Goal: Task Accomplishment & Management: Use online tool/utility

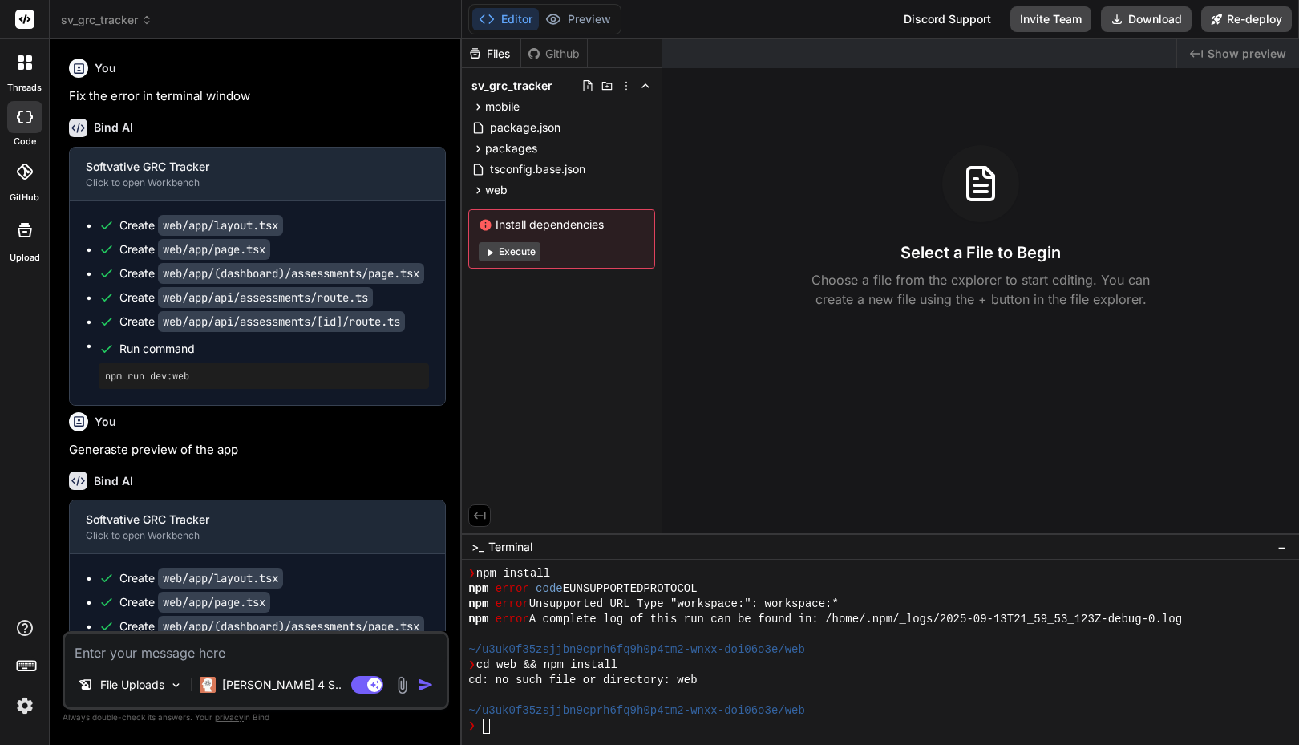
scroll to position [213, 0]
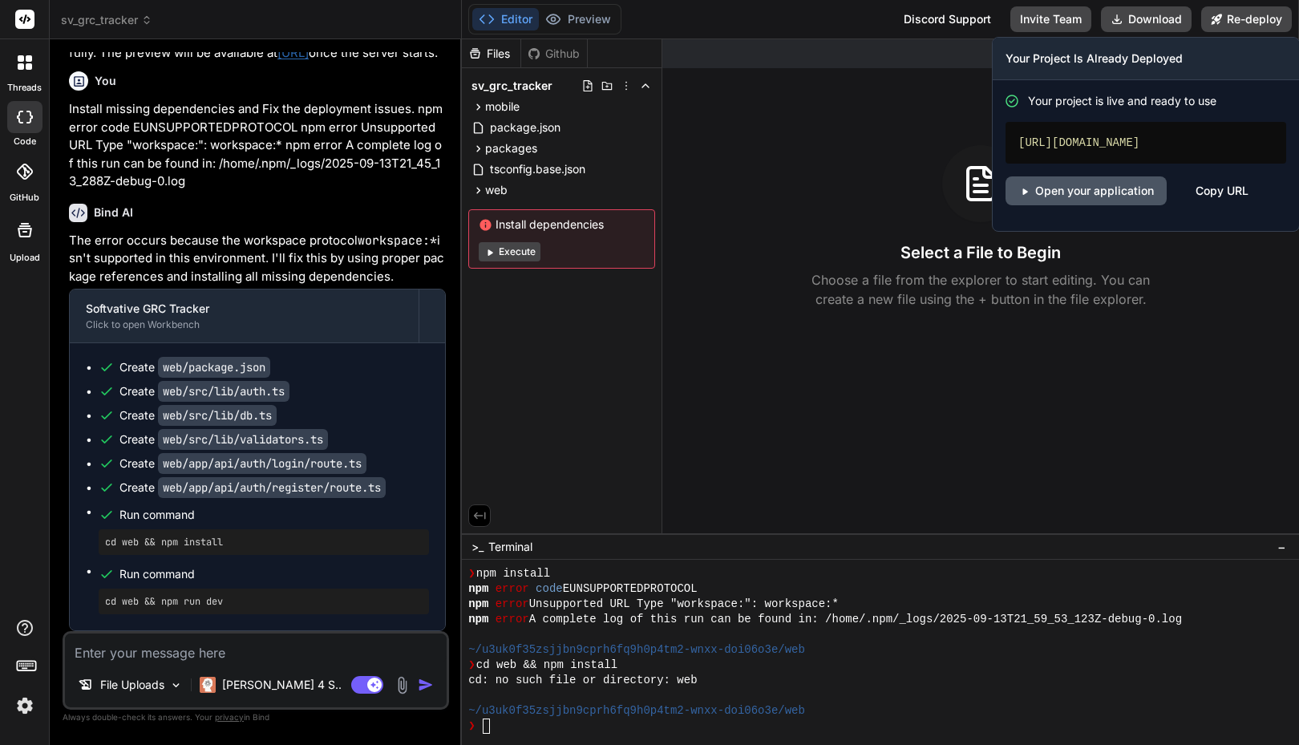
click at [1109, 188] on link "Open your application" at bounding box center [1086, 190] width 161 height 29
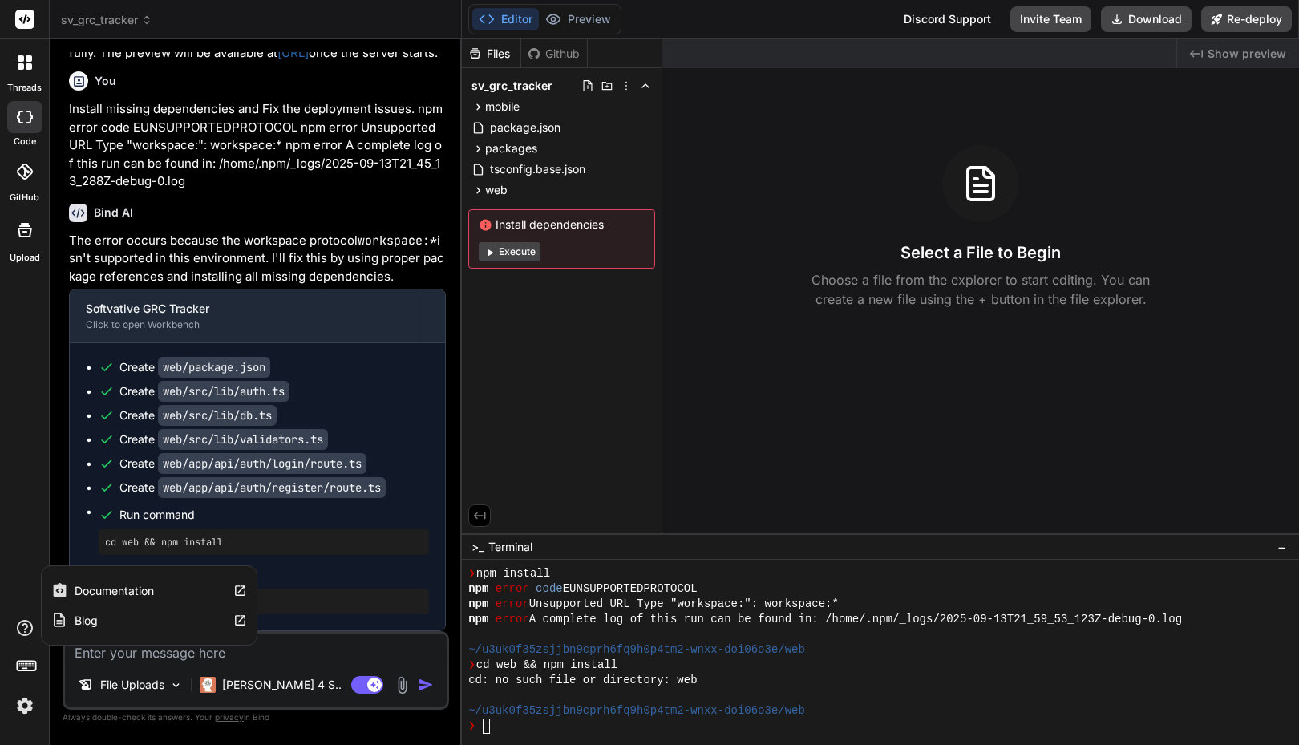
click at [21, 658] on icon at bounding box center [26, 665] width 22 height 22
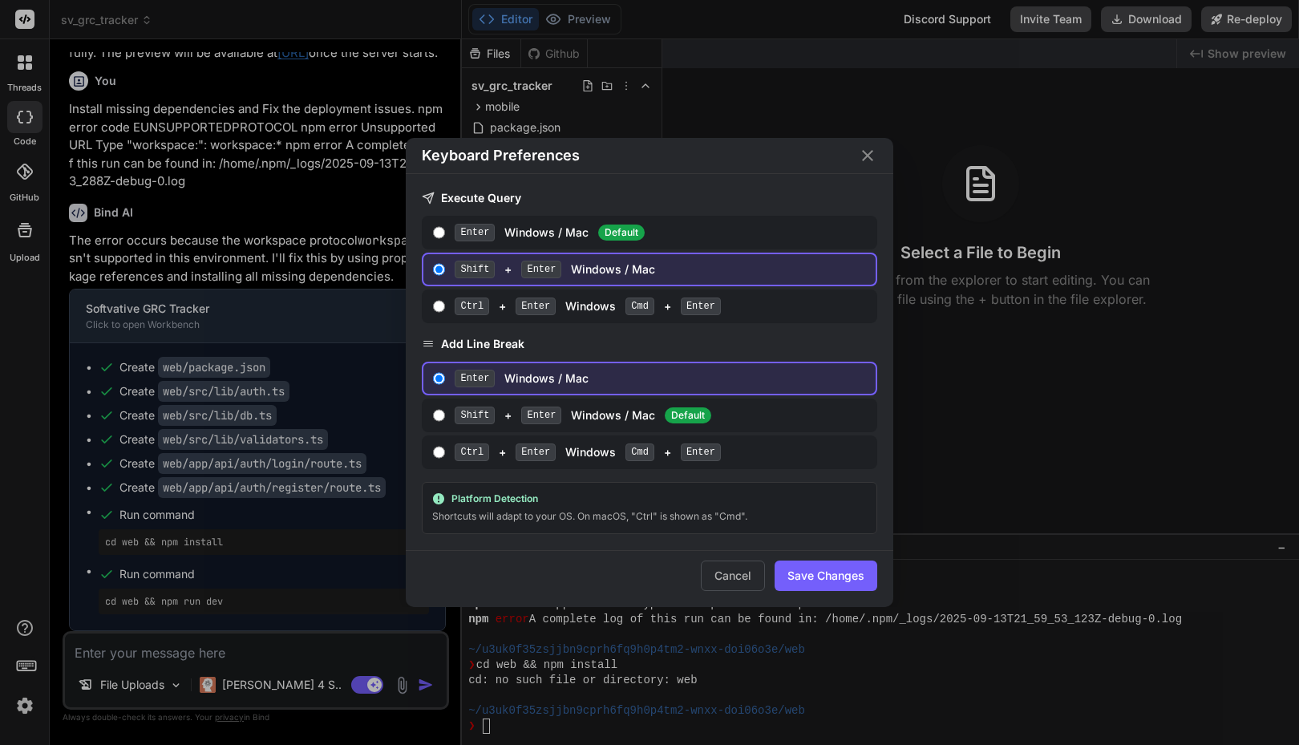
click at [4, 523] on div "Keyboard Preferences Execute Query Enter Windows / Mac Default Shift + Enter Wi…" at bounding box center [649, 372] width 1299 height 745
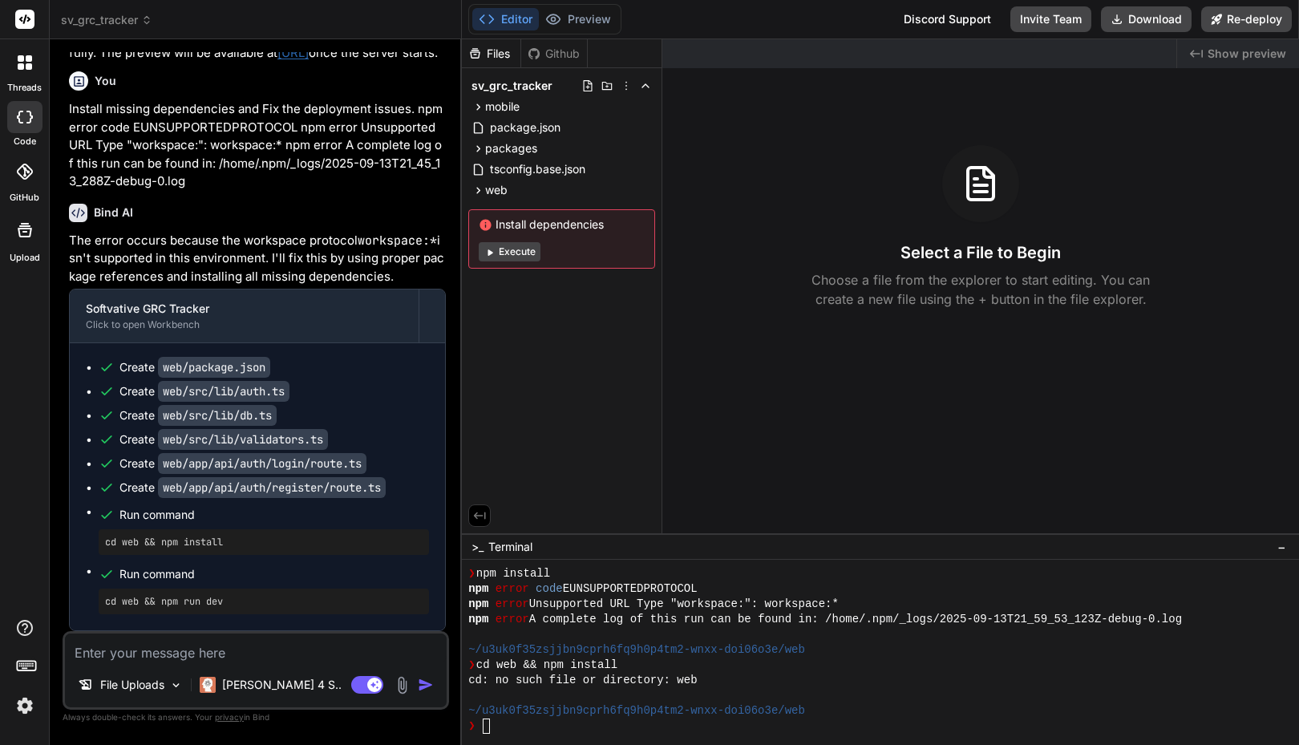
click at [24, 91] on label "threads" at bounding box center [24, 88] width 34 height 14
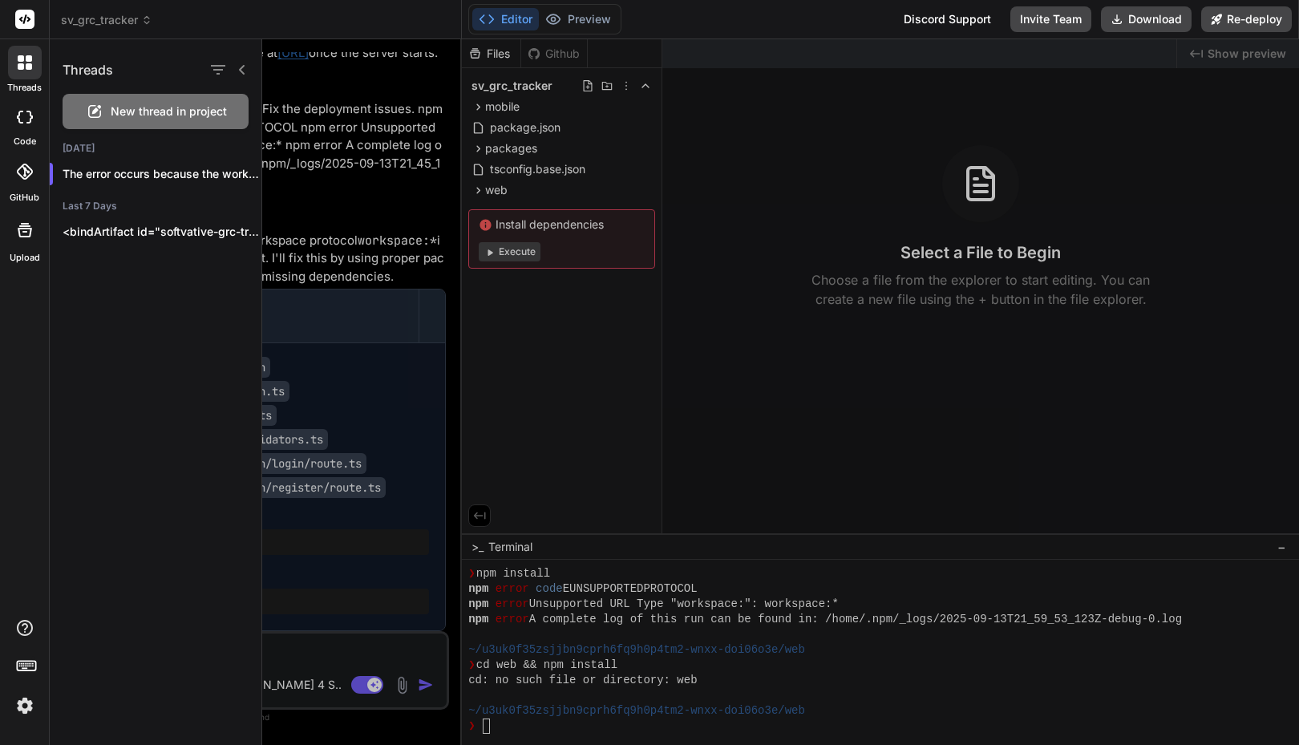
click at [334, 217] on div at bounding box center [780, 392] width 1037 height 706
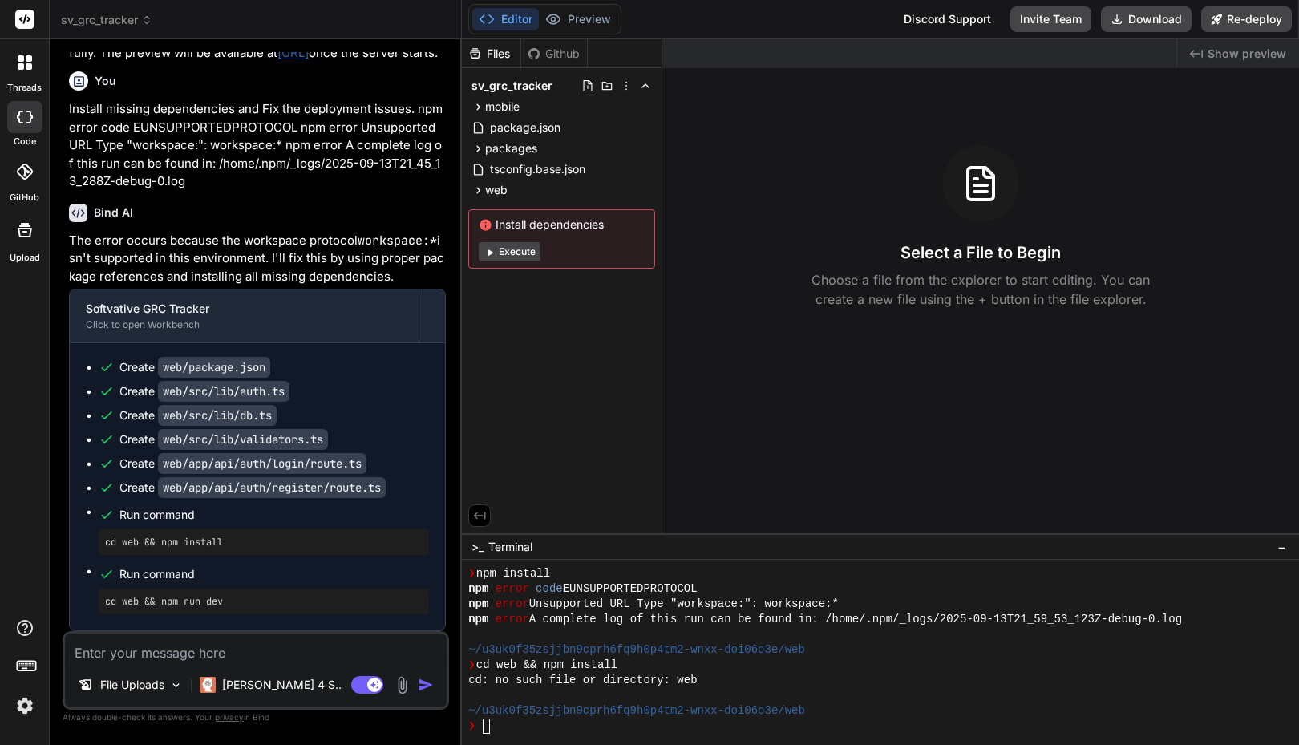
click at [557, 730] on div "❯" at bounding box center [872, 726] width 809 height 15
click at [256, 681] on p "[PERSON_NAME] 4 S.." at bounding box center [282, 685] width 120 height 16
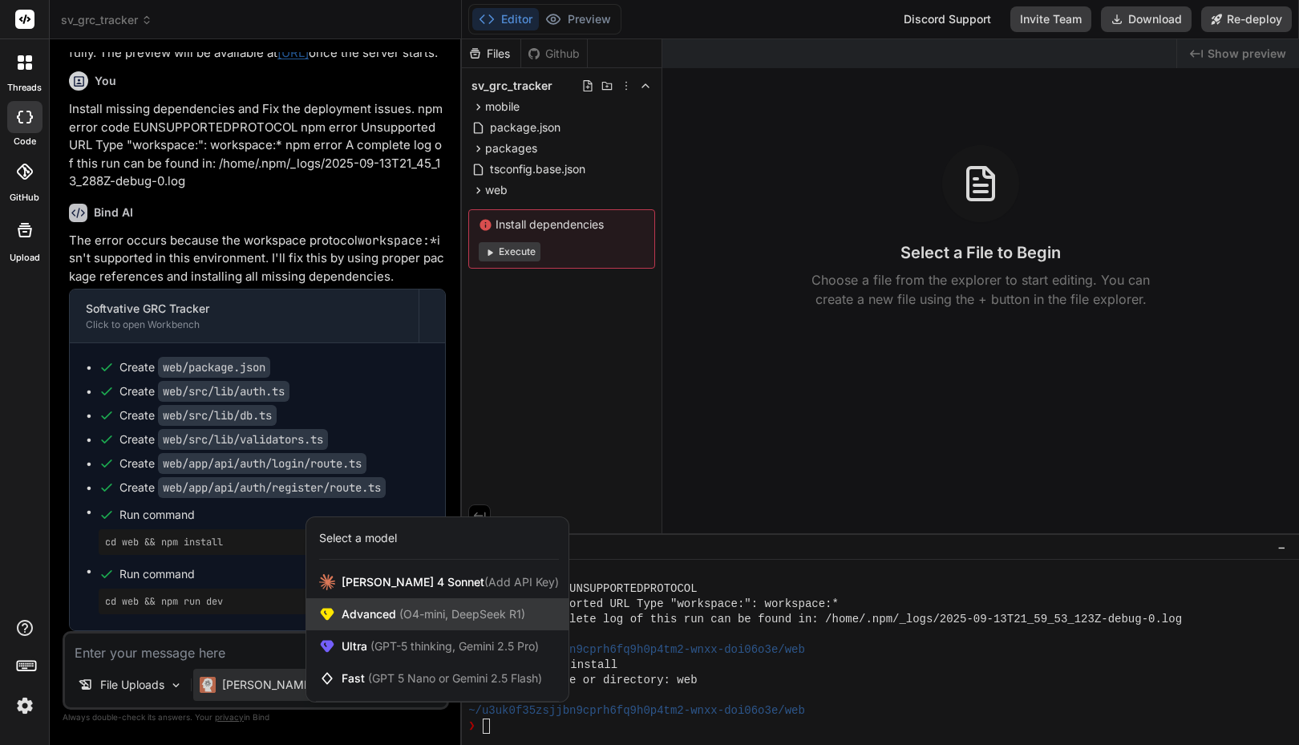
click at [338, 612] on div "Advanced (O4-mini, DeepSeek R1)" at bounding box center [437, 614] width 262 height 32
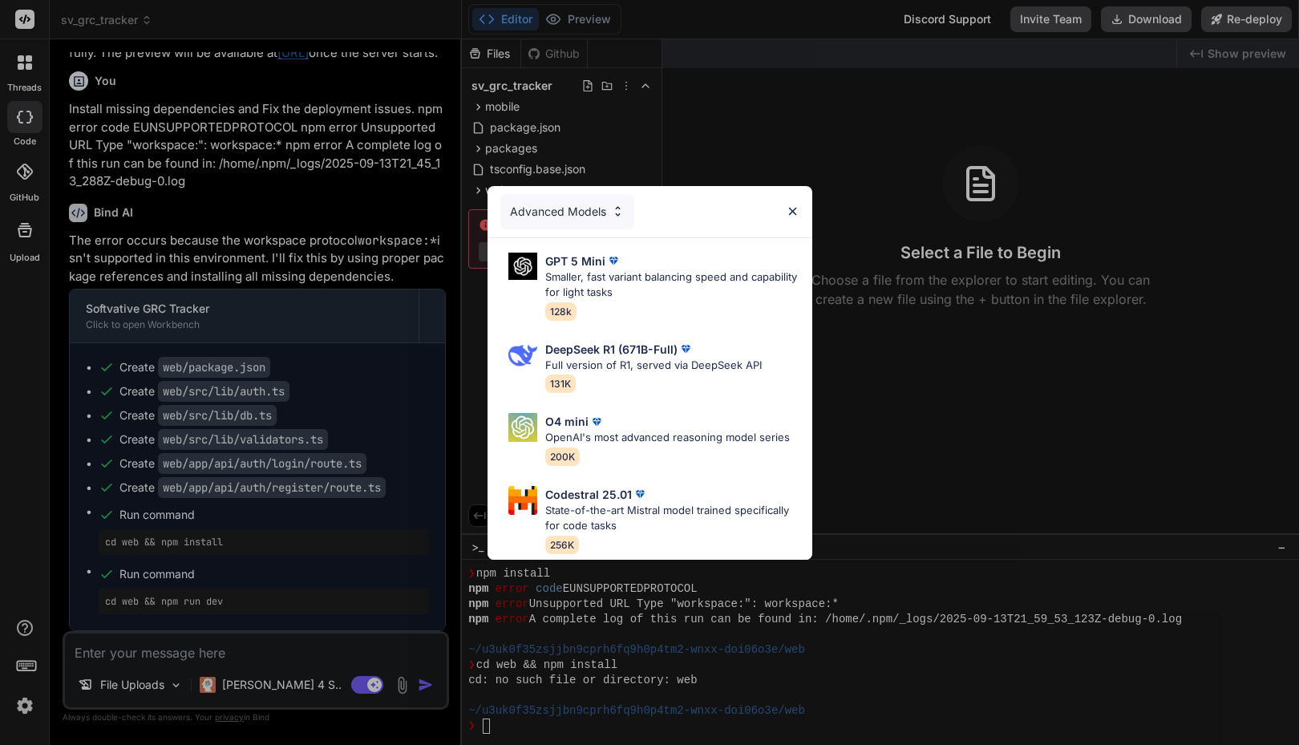
click at [568, 209] on div "Advanced Models" at bounding box center [568, 211] width 134 height 35
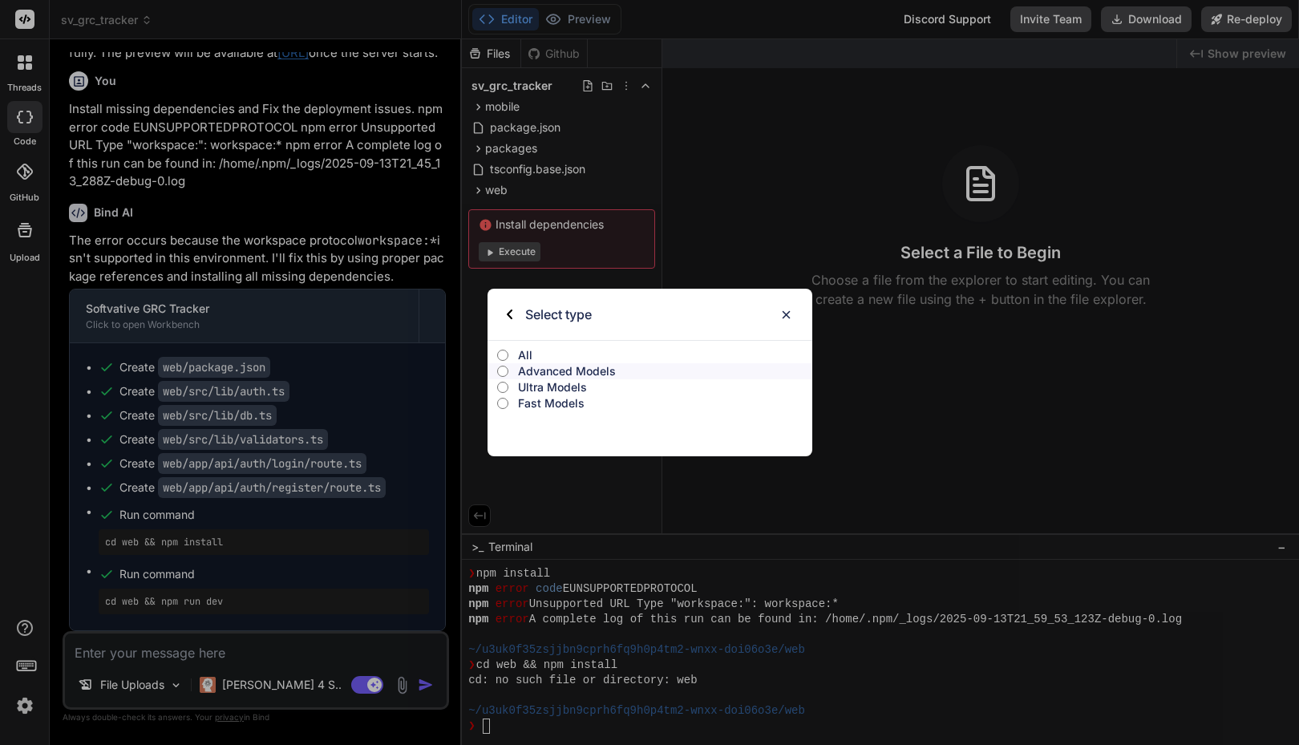
click at [524, 351] on p "All" at bounding box center [665, 355] width 294 height 16
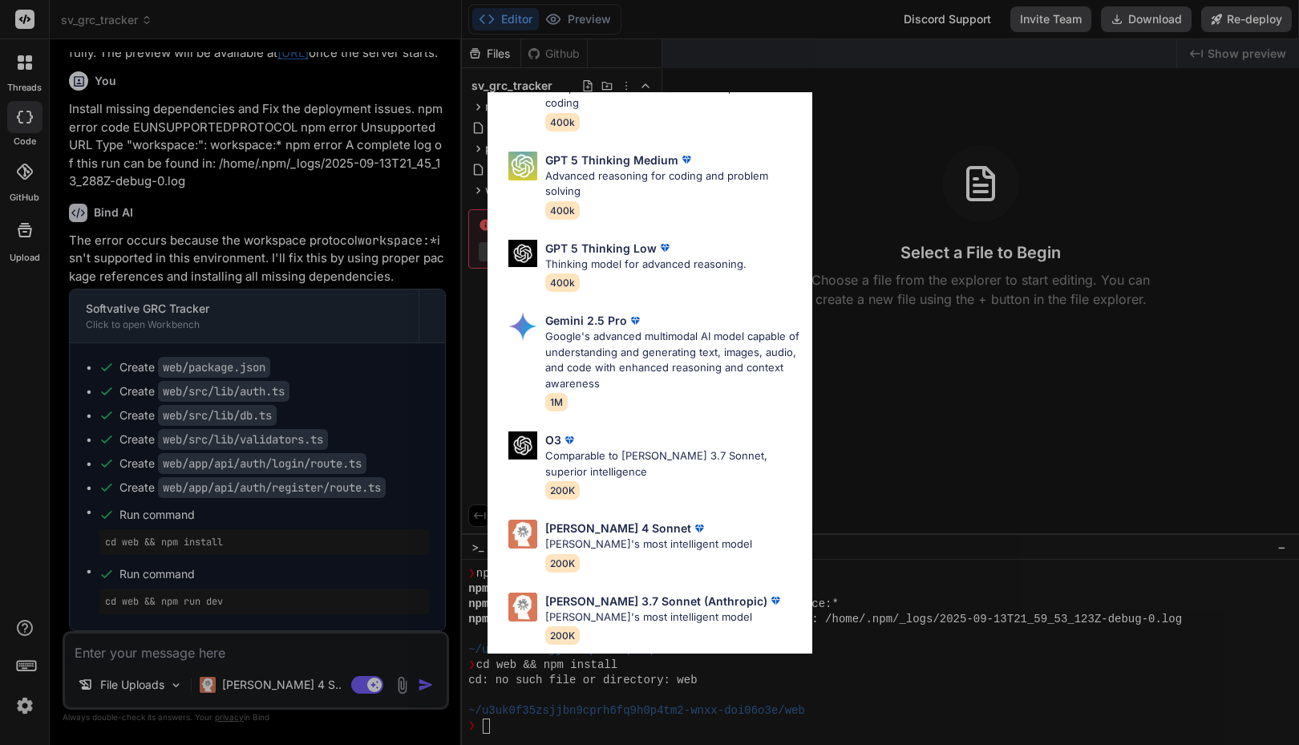
scroll to position [506, 0]
click at [633, 538] on div "[PERSON_NAME] 4 Sonnet [PERSON_NAME]'s most intelligent model 200K" at bounding box center [648, 545] width 207 height 52
type textarea "x"
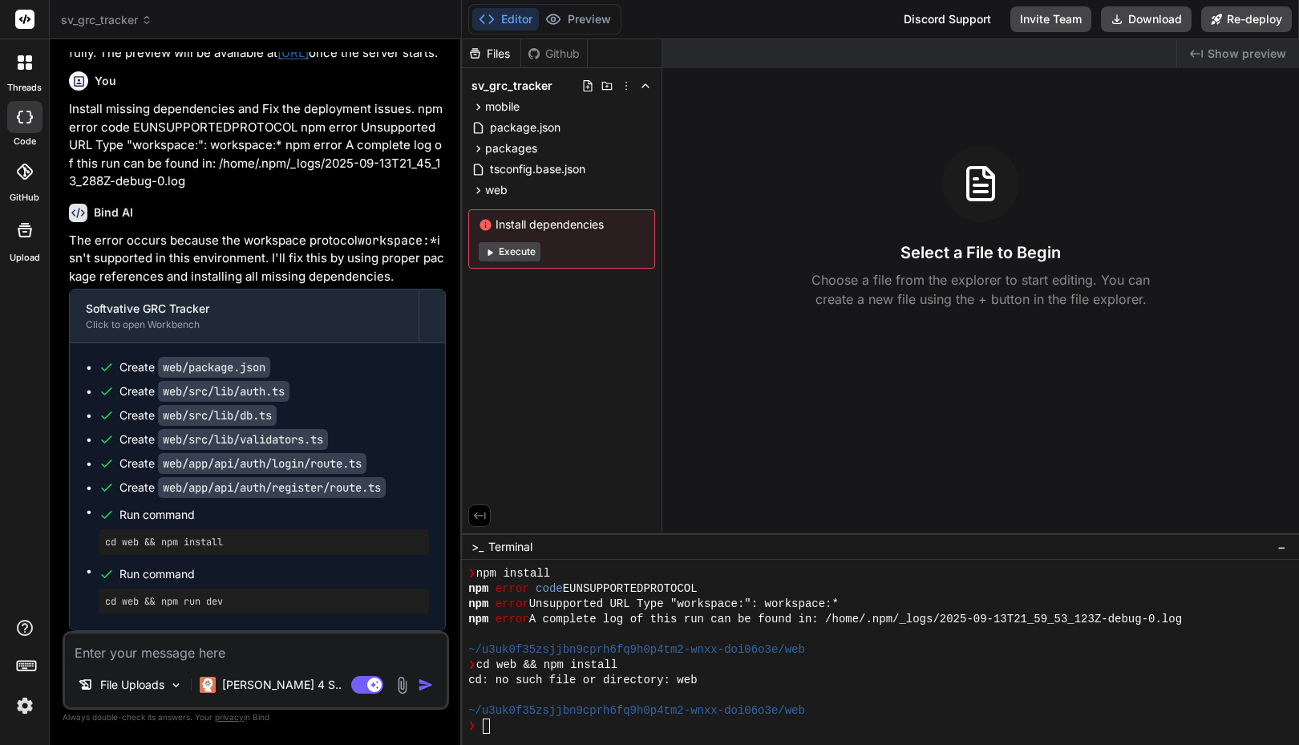
click at [633, 538] on div ">_ Terminal −" at bounding box center [880, 546] width 837 height 26
click at [262, 655] on textarea "To enrich screen reader interactions, please activate Accessibility in Grammarl…" at bounding box center [256, 648] width 382 height 29
click at [215, 661] on textarea "To enrich screen reader interactions, please activate Accessibility in Grammarl…" at bounding box center [256, 648] width 382 height 29
click at [28, 185] on div at bounding box center [24, 171] width 35 height 35
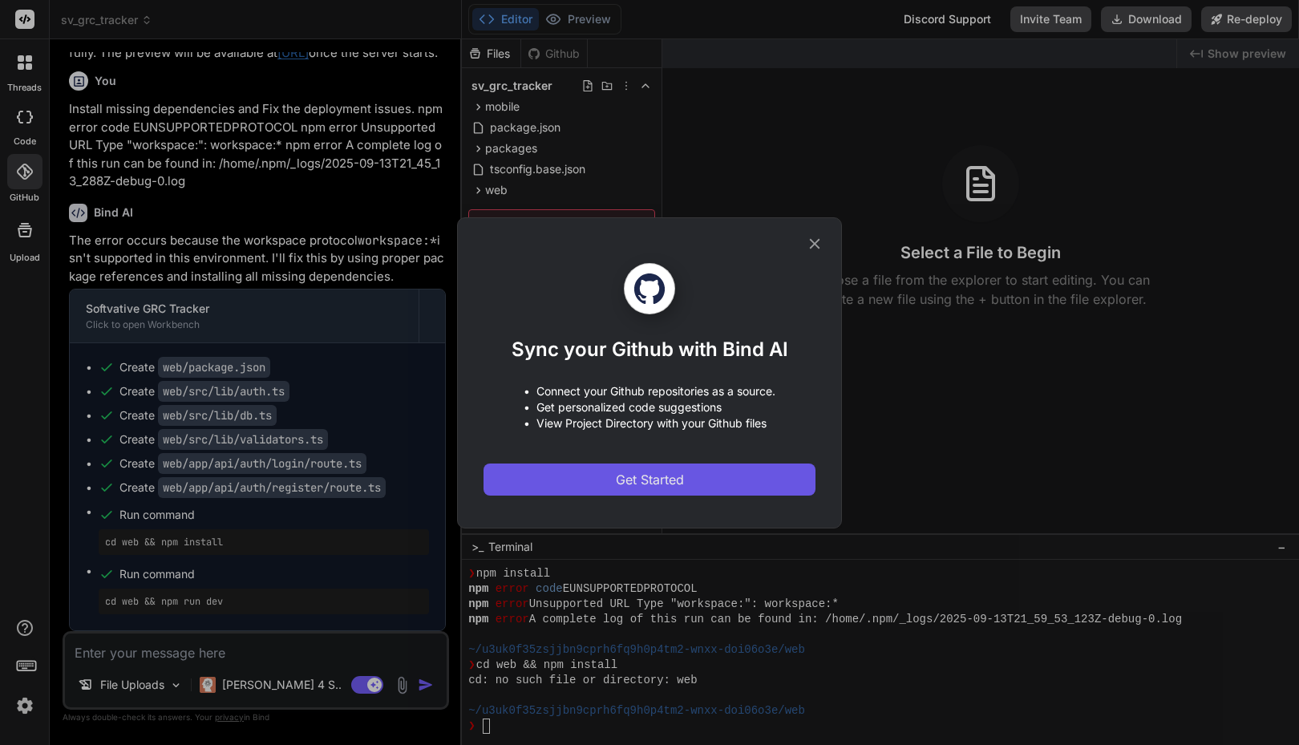
click at [636, 473] on span "Get Started" at bounding box center [650, 479] width 68 height 19
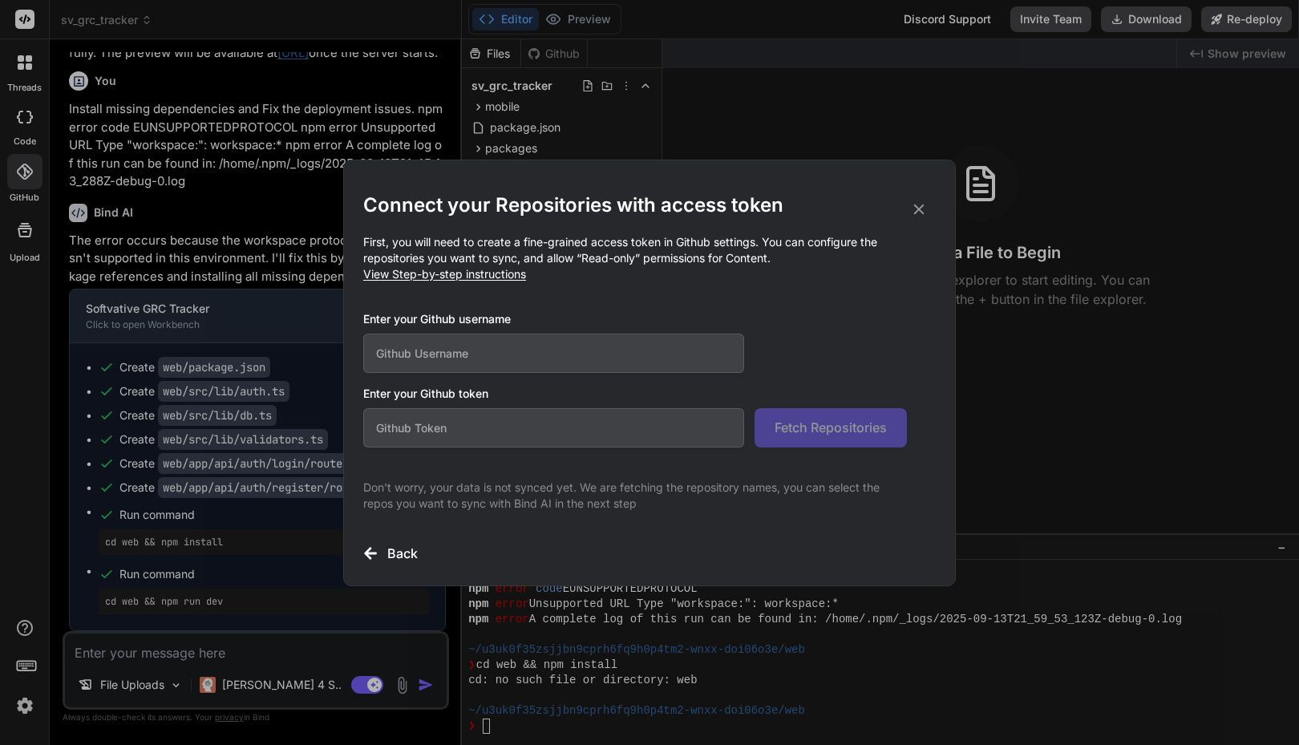
click at [570, 355] on input "text" at bounding box center [553, 353] width 381 height 39
click at [502, 278] on span "View Step-by-step instructions" at bounding box center [444, 274] width 163 height 14
drag, startPoint x: 502, startPoint y: 278, endPoint x: 543, endPoint y: 274, distance: 41.2
click at [541, 274] on p "First, you will need to create a fine-grained access token in Github settings. …" at bounding box center [649, 258] width 573 height 48
click at [484, 351] on input "text" at bounding box center [553, 353] width 381 height 39
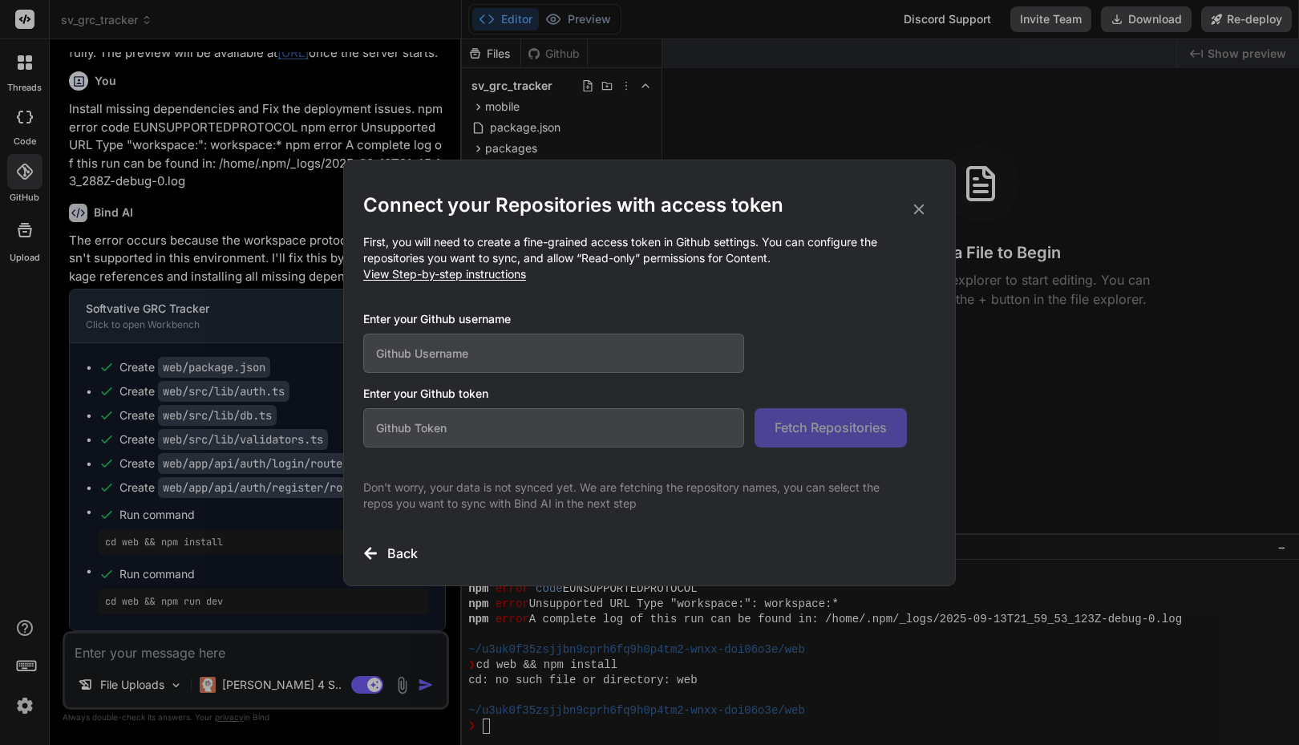
click at [471, 335] on input "text" at bounding box center [553, 353] width 381 height 39
paste input "faisalmasood"
type input "faisalmasood"
click at [553, 429] on input "text" at bounding box center [553, 427] width 381 height 39
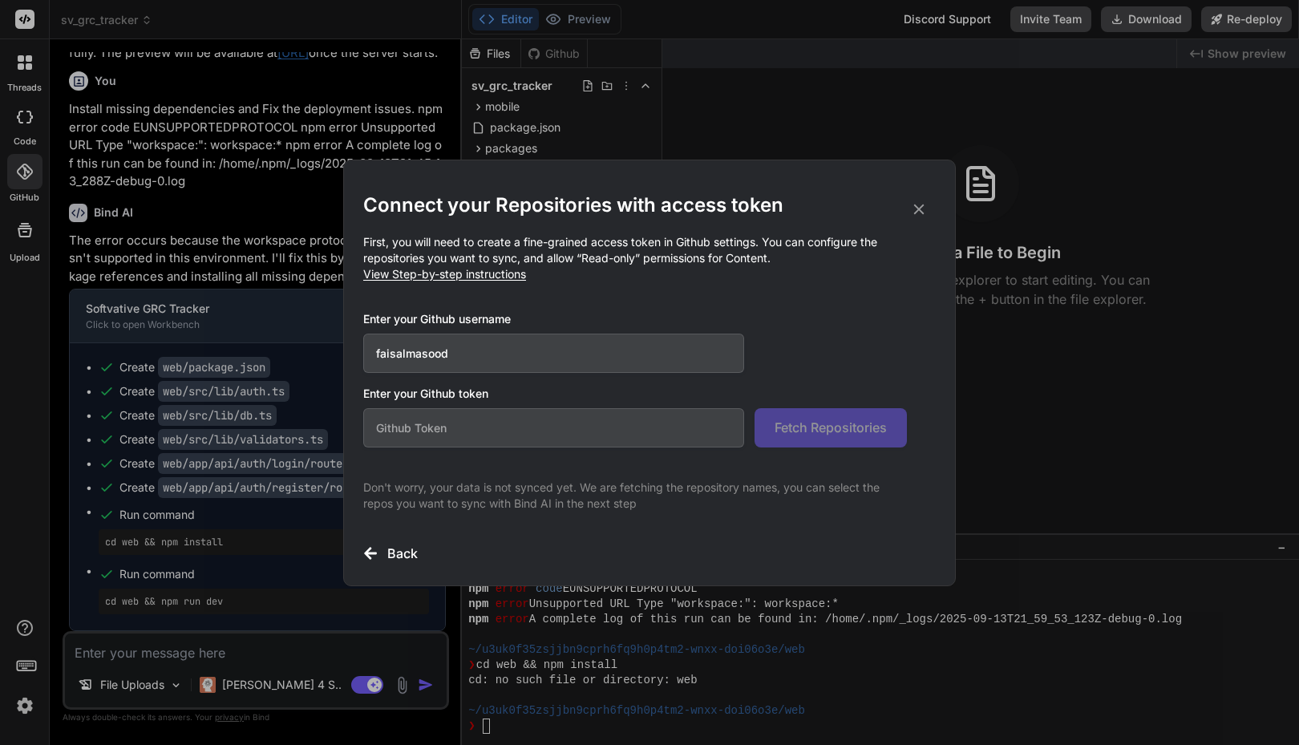
click at [544, 352] on input "faisalmasood" at bounding box center [553, 353] width 381 height 39
drag, startPoint x: 497, startPoint y: 389, endPoint x: 424, endPoint y: 389, distance: 73.0
click at [424, 389] on h3 "Enter your Github token" at bounding box center [649, 394] width 573 height 16
copy h3 "Github token"
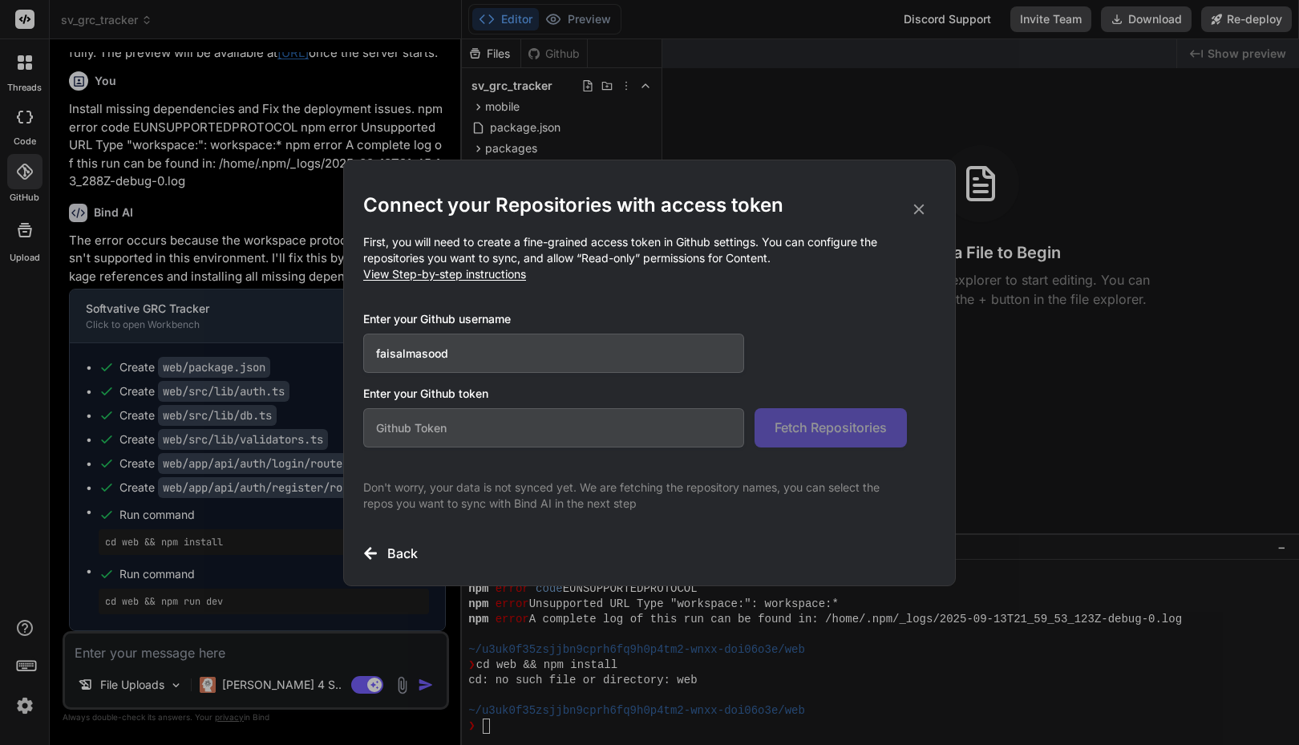
click at [500, 278] on span "View Step-by-step instructions" at bounding box center [444, 274] width 163 height 14
click at [564, 438] on input "text" at bounding box center [553, 427] width 381 height 39
paste input "github_pat_11ADZU5VY05ObVif3t8uLv_pxLYPO5A6yJo2vJQIgxHfA95IRUk5N5O01jfhTGdb335Q…"
type input "github_pat_11ADZU5VY05ObVif3t8uLv_pxLYPO5A6yJo2vJQIgxHfA95IRUk5N5O01jfhTGdb335Q…"
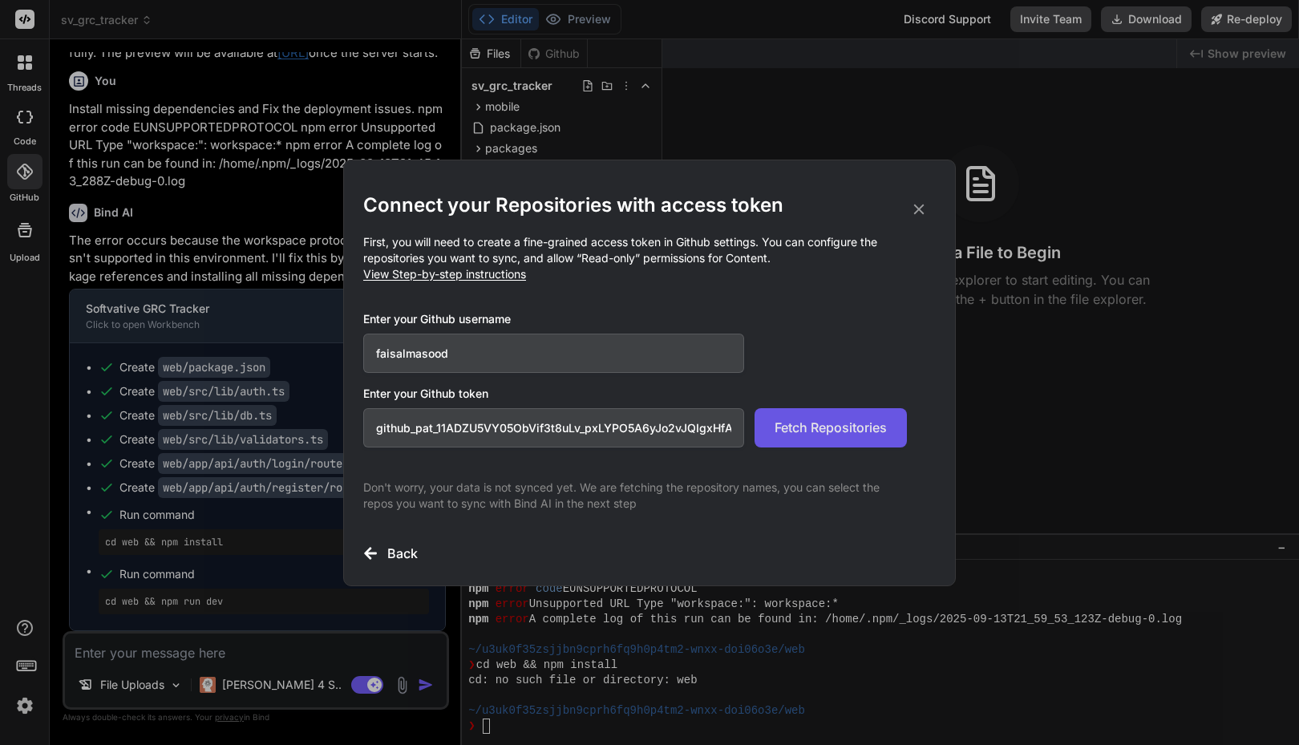
click at [788, 424] on span "Fetch Repositories" at bounding box center [831, 427] width 112 height 19
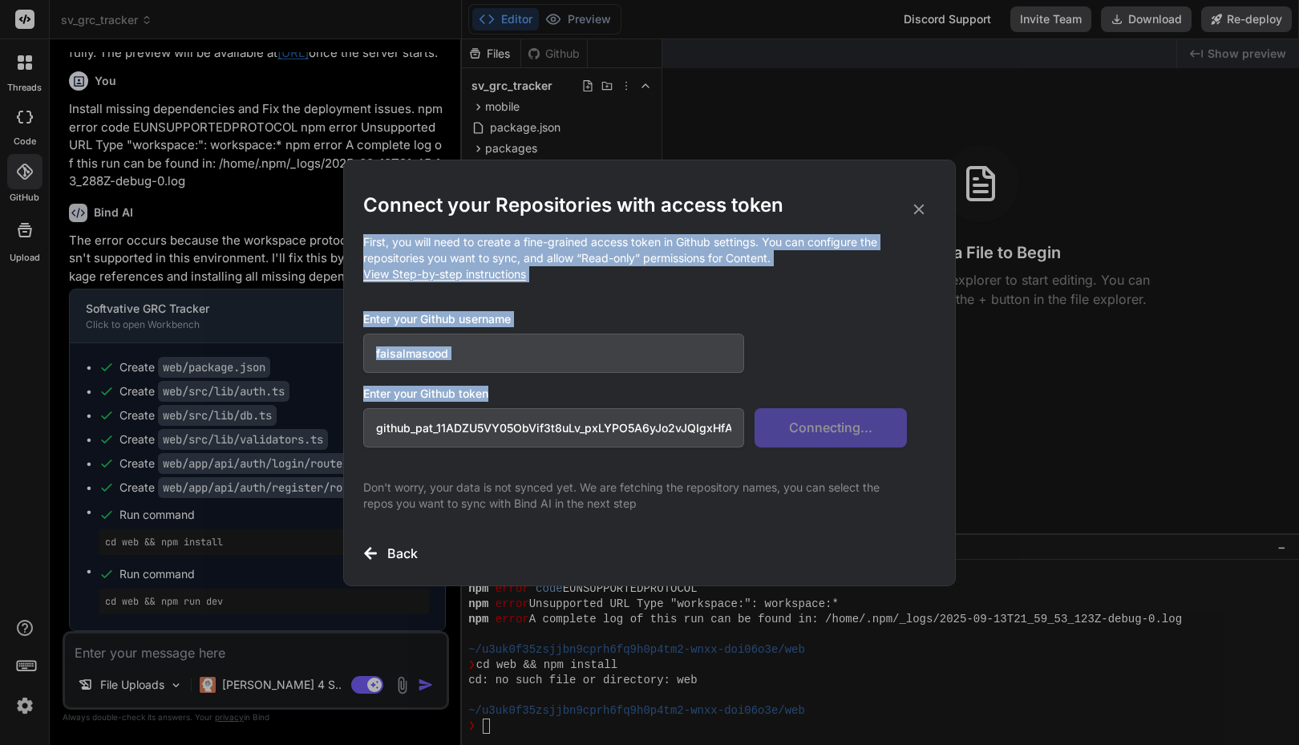
drag, startPoint x: 817, startPoint y: 172, endPoint x: 676, endPoint y: 415, distance: 281.4
click at [676, 415] on div "Connect your Repositories with access token First, you will need to create a fi…" at bounding box center [649, 372] width 573 height 425
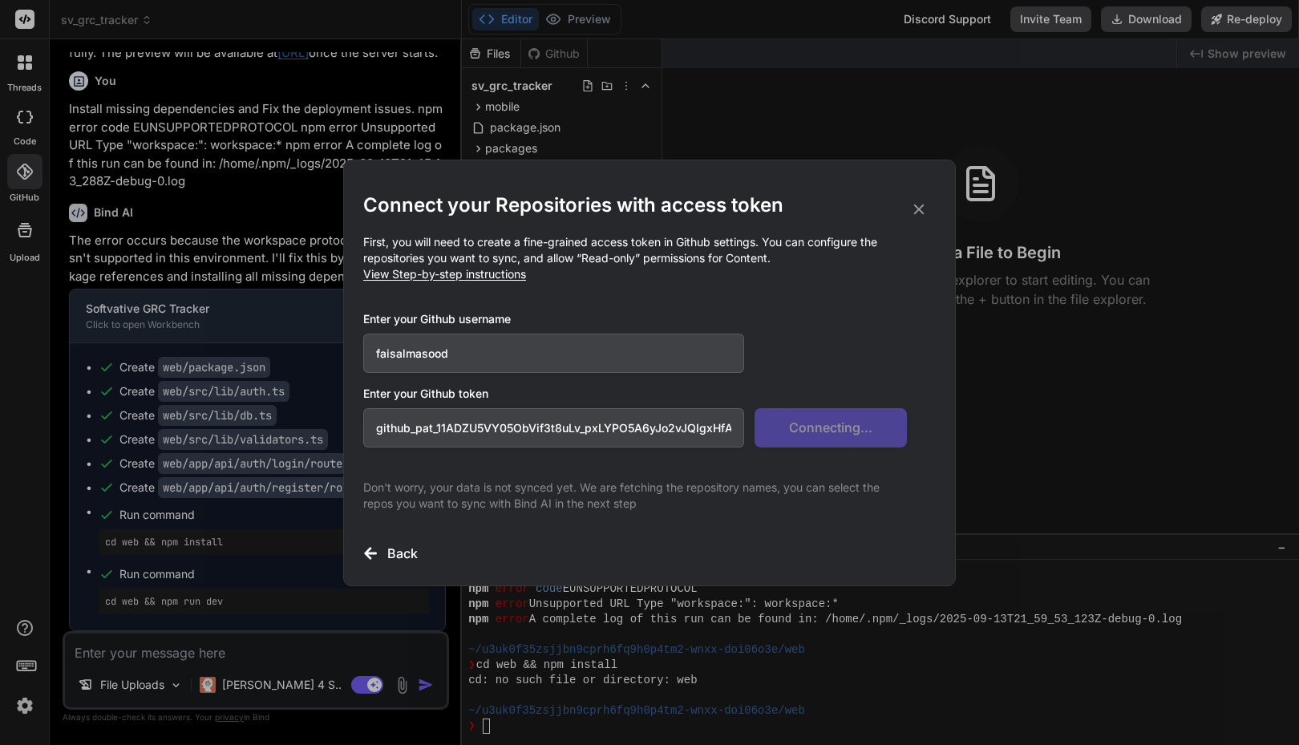
click at [674, 424] on input "github_pat_11ADZU5VY05ObVif3t8uLv_pxLYPO5A6yJo2vJQIgxHfA95IRUk5N5O01jfhTGdb335Q…" at bounding box center [553, 427] width 381 height 39
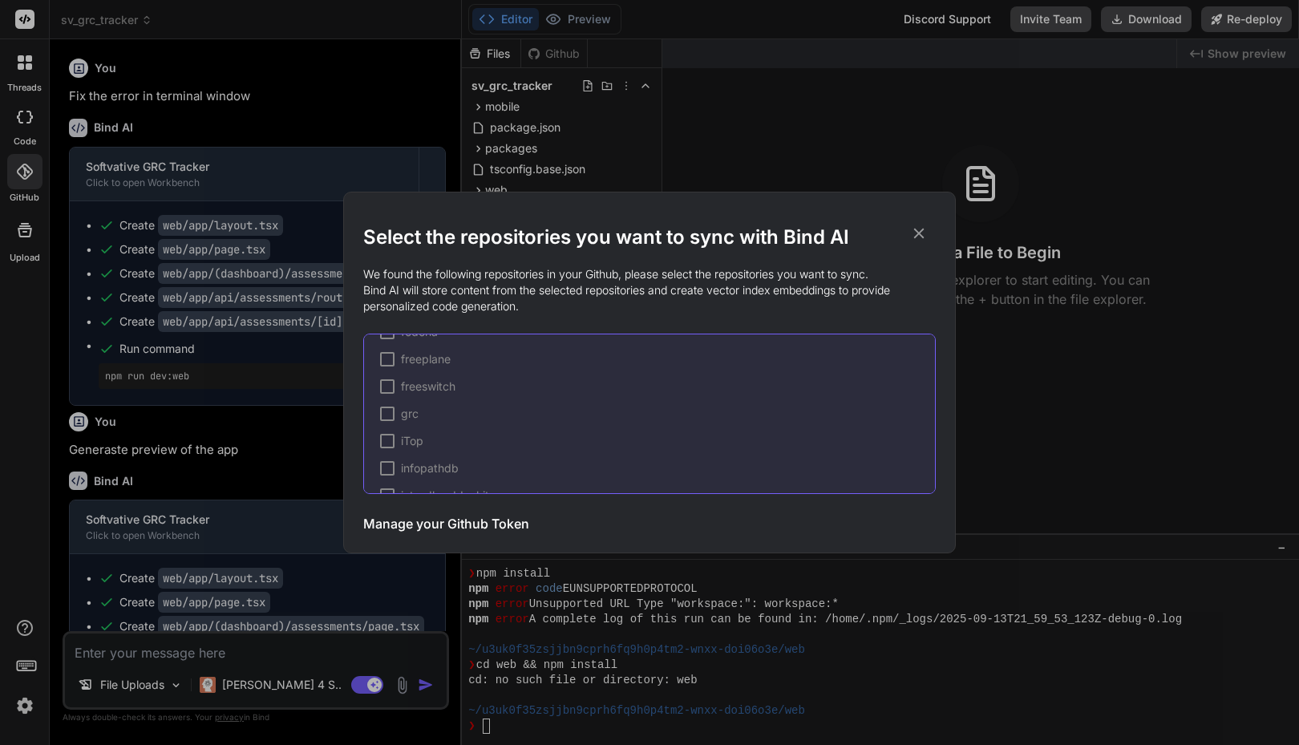
click at [390, 415] on div at bounding box center [387, 414] width 14 height 14
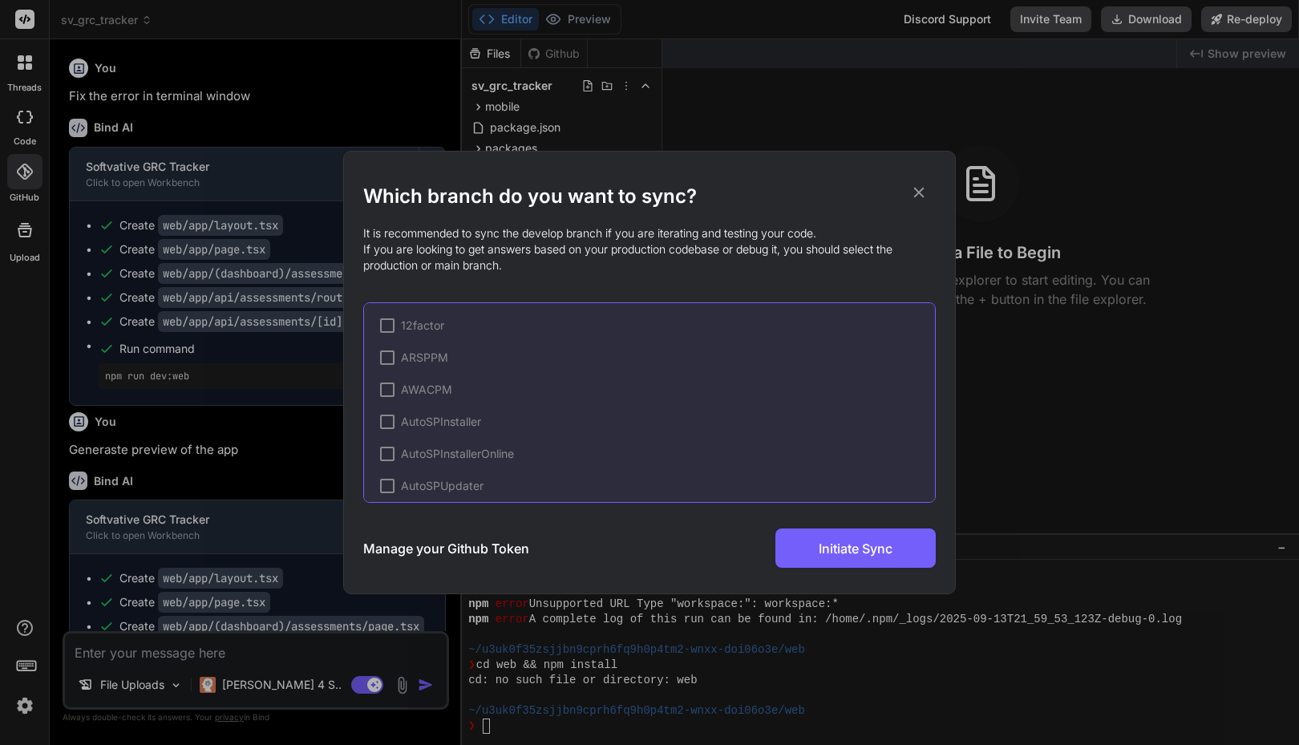
scroll to position [2008, 0]
click at [411, 427] on div at bounding box center [410, 427] width 14 height 14
drag, startPoint x: 833, startPoint y: 549, endPoint x: 637, endPoint y: 555, distance: 195.8
click at [637, 555] on div "Manage your Github Token Initiate Sync" at bounding box center [649, 548] width 573 height 39
click at [482, 545] on h3 "Manage your Github Token" at bounding box center [446, 548] width 166 height 19
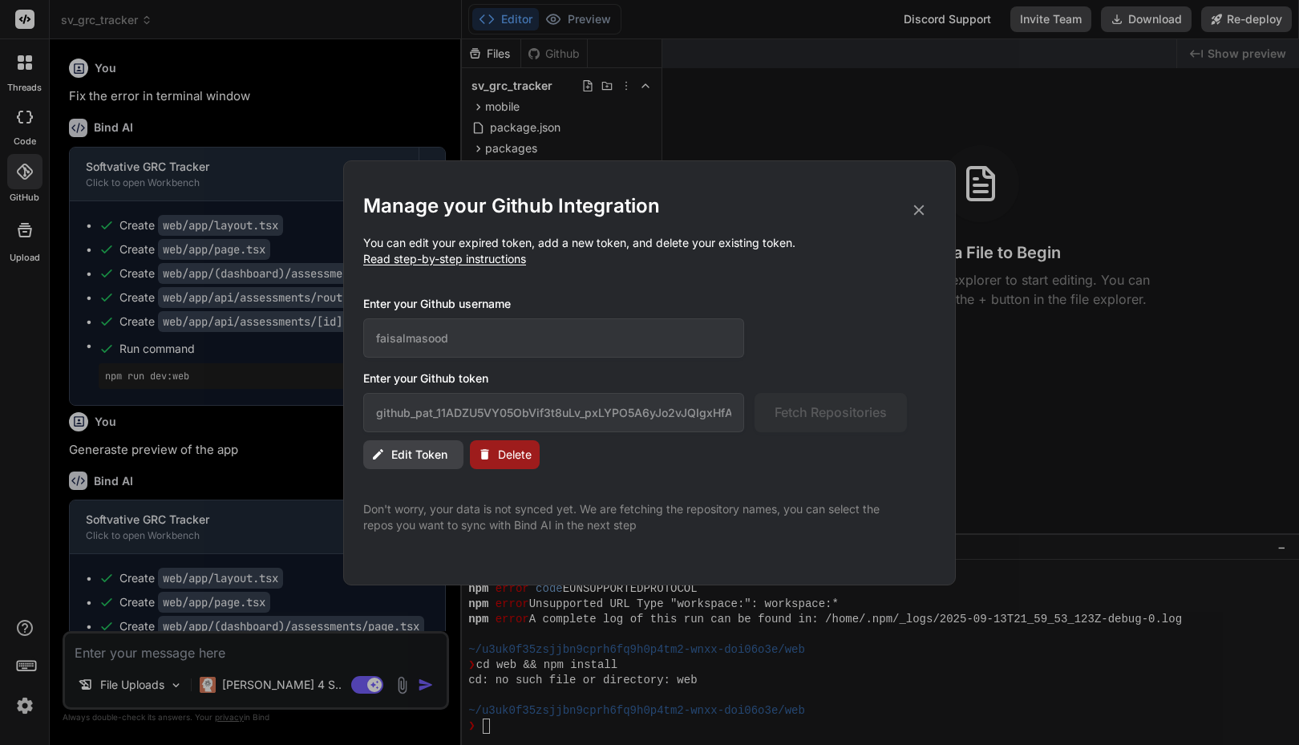
click at [426, 455] on span "Edit Token" at bounding box center [419, 455] width 56 height 16
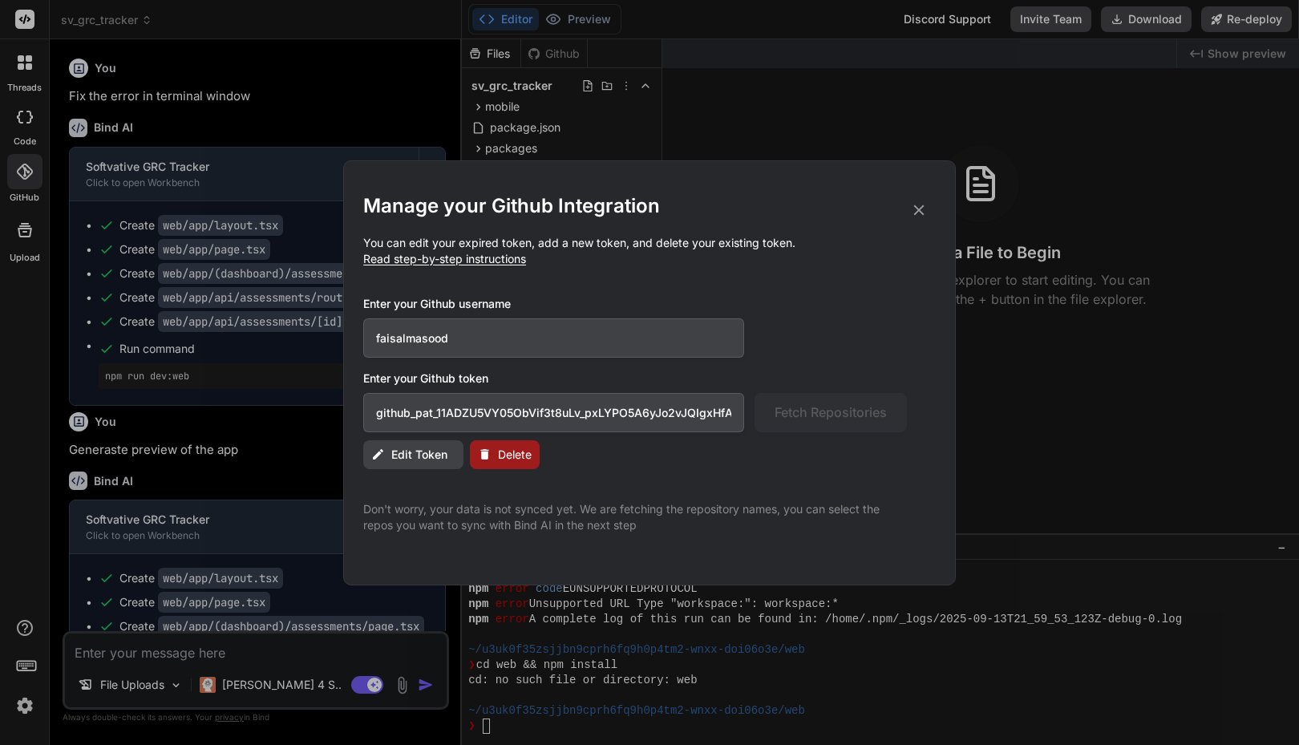
click at [472, 420] on input "github_pat_11ADZU5VY05ObVif3t8uLv_pxLYPO5A6yJo2vJQIgxHfA95IRUk5N5O01jfhTGdb335Q…" at bounding box center [553, 412] width 381 height 39
click at [408, 455] on span "Edit Token" at bounding box center [419, 455] width 56 height 16
click at [686, 413] on input "github_pat_11ADZU5VY05ObVif3t8uLv_pxLYPO5A6yJo2vJQIgxHfA95IRUk5N5O01jfhTGdb335Q…" at bounding box center [553, 412] width 381 height 39
click at [916, 209] on icon at bounding box center [919, 210] width 18 height 18
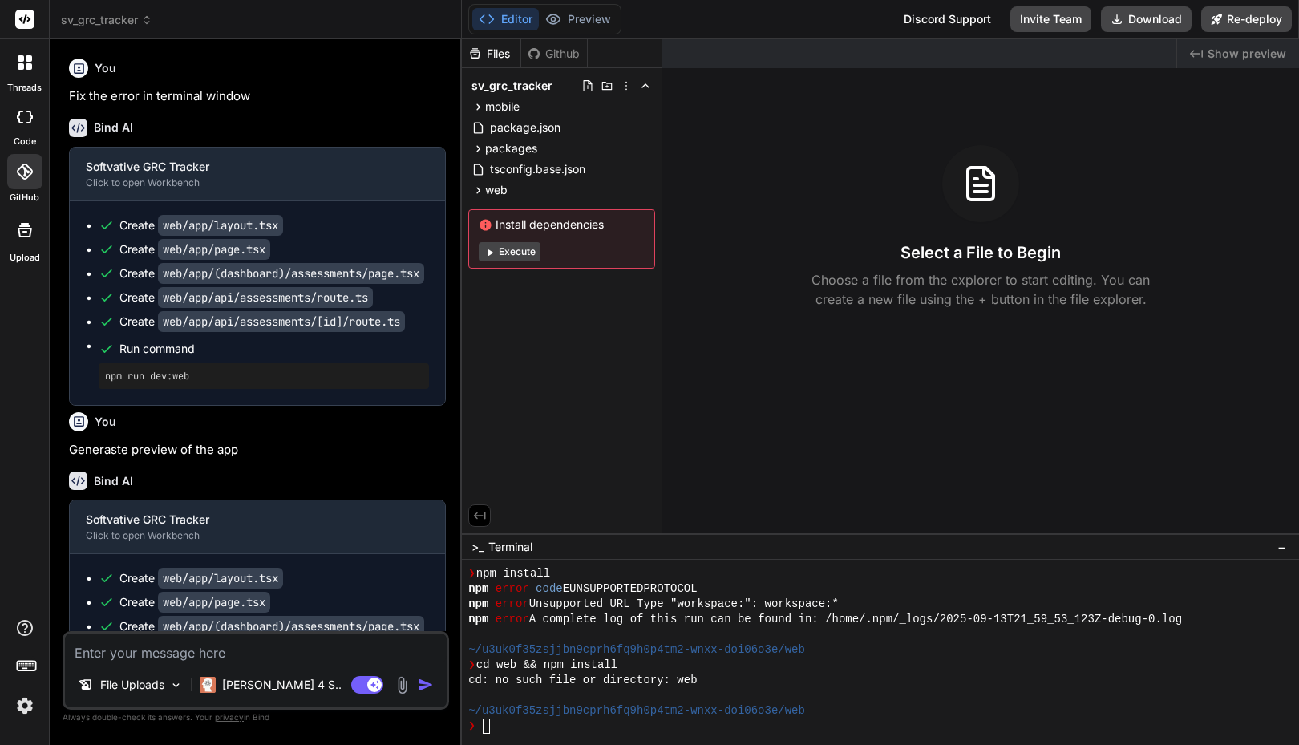
click at [557, 51] on div "Github" at bounding box center [554, 54] width 66 height 16
click at [23, 173] on icon at bounding box center [25, 172] width 16 height 16
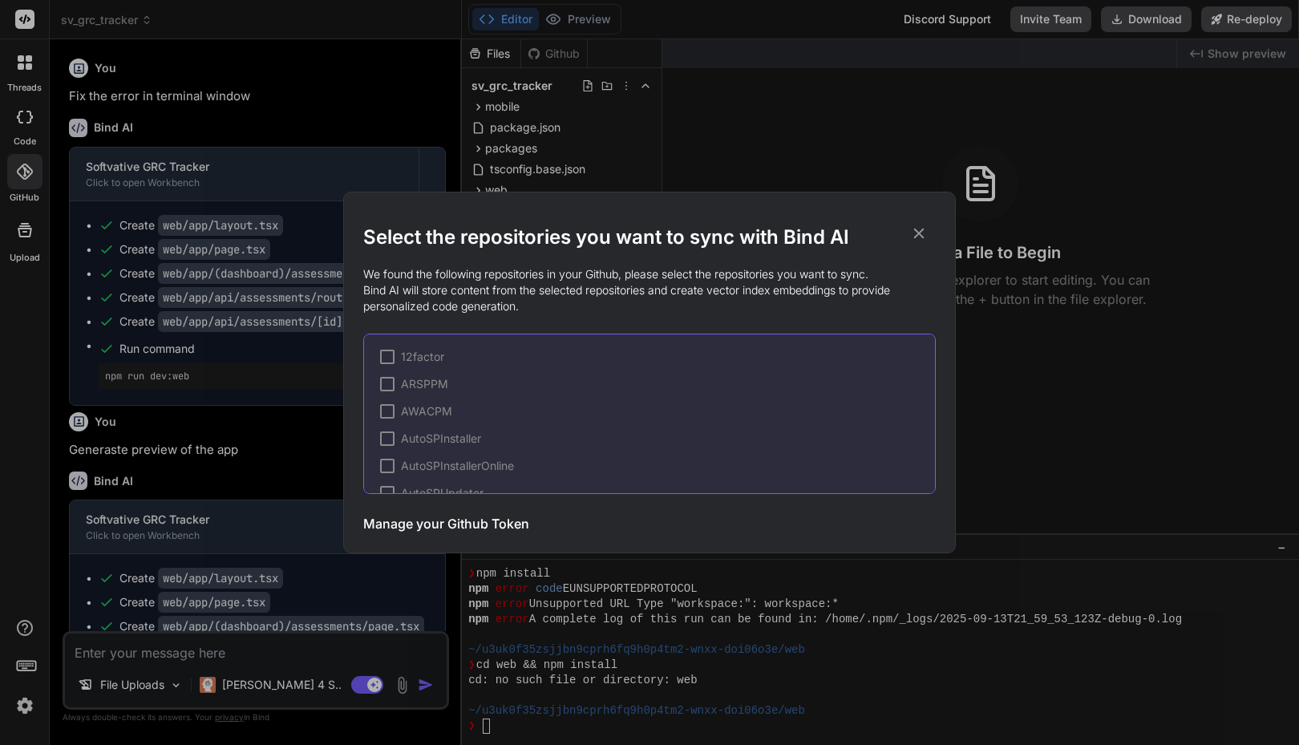
click at [924, 318] on div "Select the repositories you want to sync with Bind AI We found the following re…" at bounding box center [649, 384] width 573 height 318
click at [402, 407] on span "grc" at bounding box center [410, 408] width 18 height 16
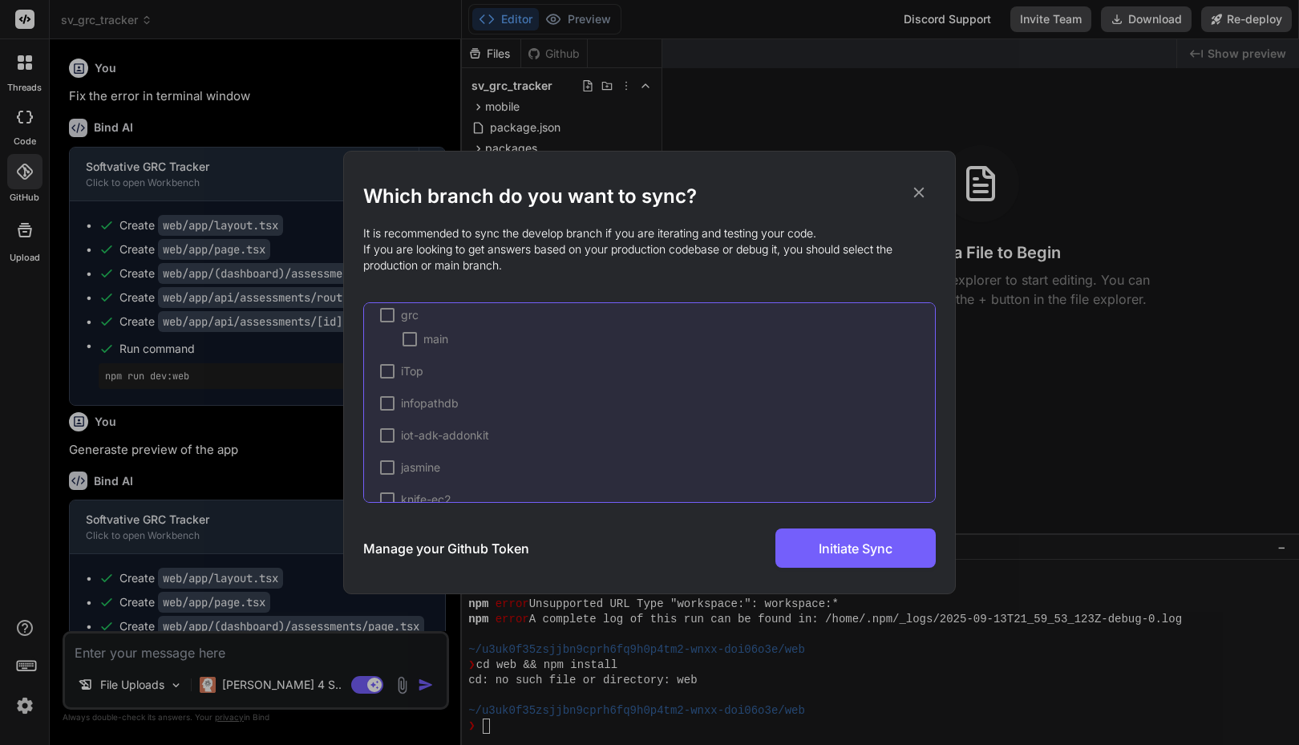
scroll to position [2068, 0]
click at [411, 371] on div at bounding box center [410, 367] width 14 height 14
click at [845, 553] on span "Initiate Sync" at bounding box center [856, 548] width 74 height 19
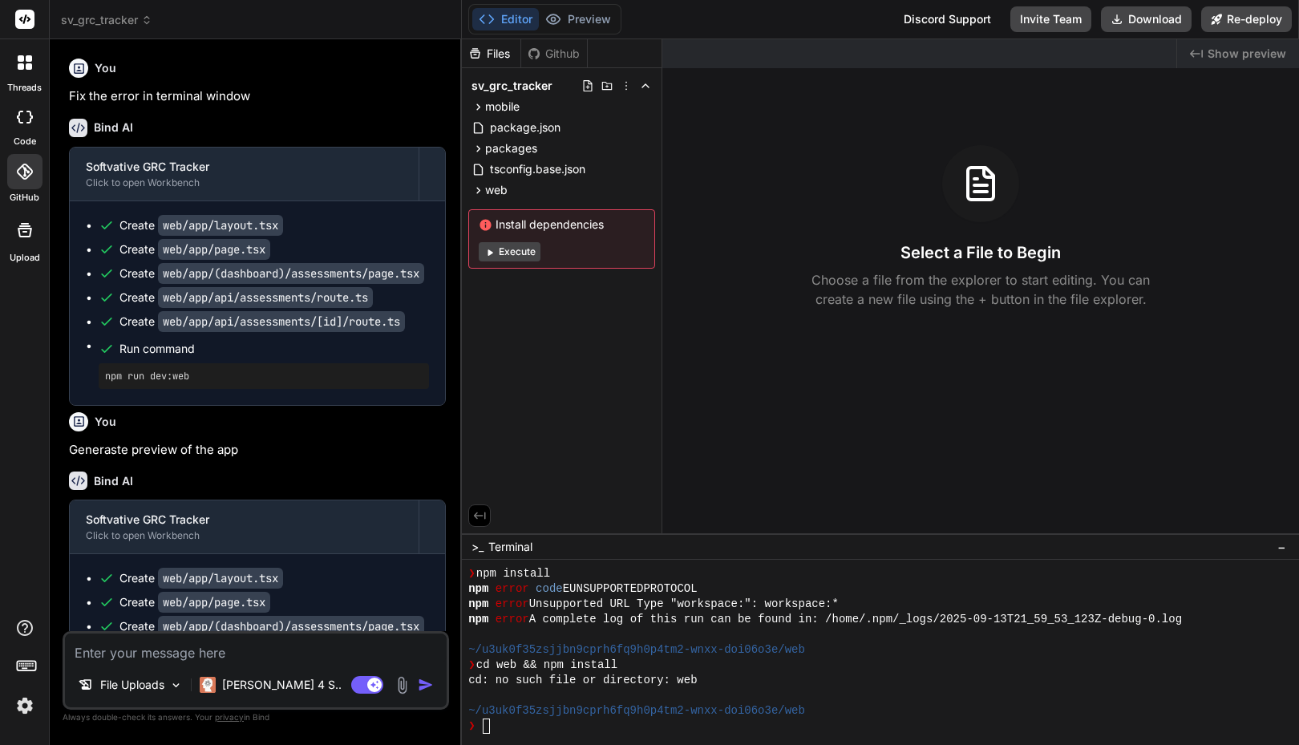
click at [548, 54] on div "Github" at bounding box center [554, 54] width 66 height 16
click at [498, 57] on div "Files" at bounding box center [491, 54] width 59 height 16
click at [681, 344] on div "Created with Pixso. Show preview Select a File to Begin Choose a file from the …" at bounding box center [981, 286] width 637 height 494
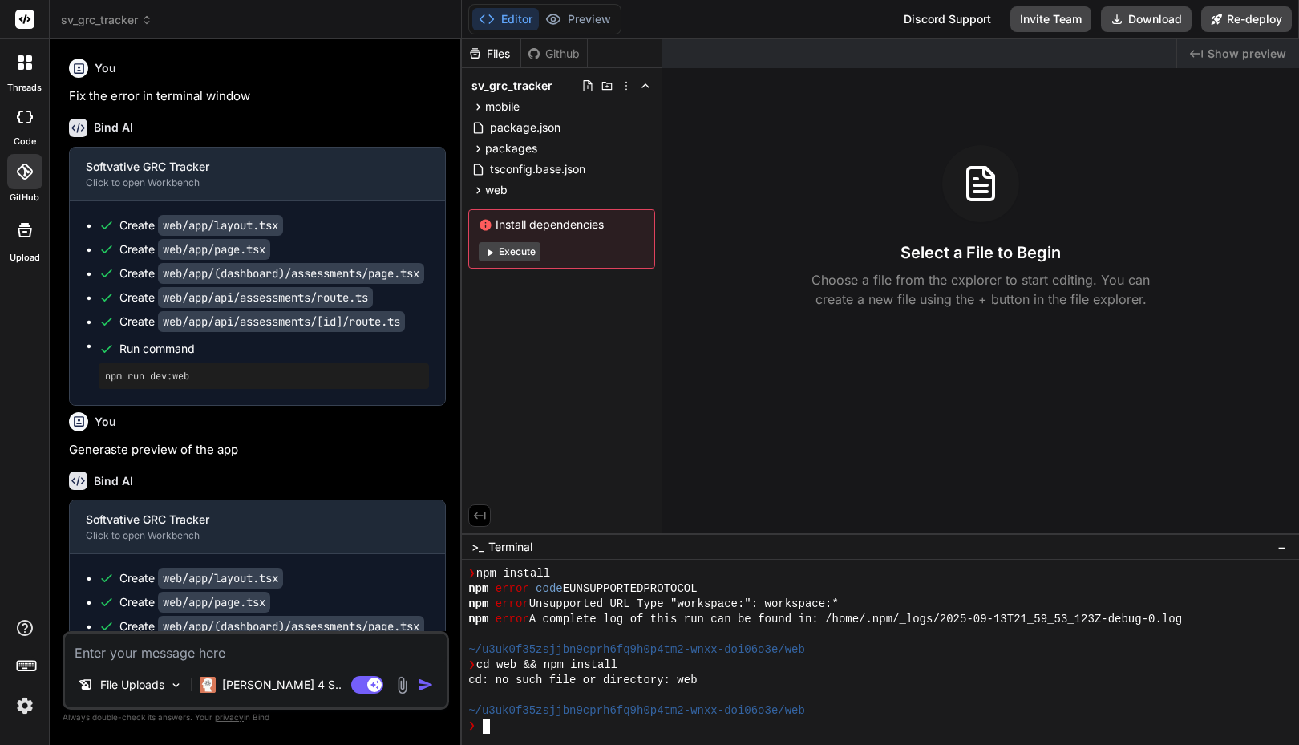
click at [614, 700] on div at bounding box center [872, 695] width 809 height 15
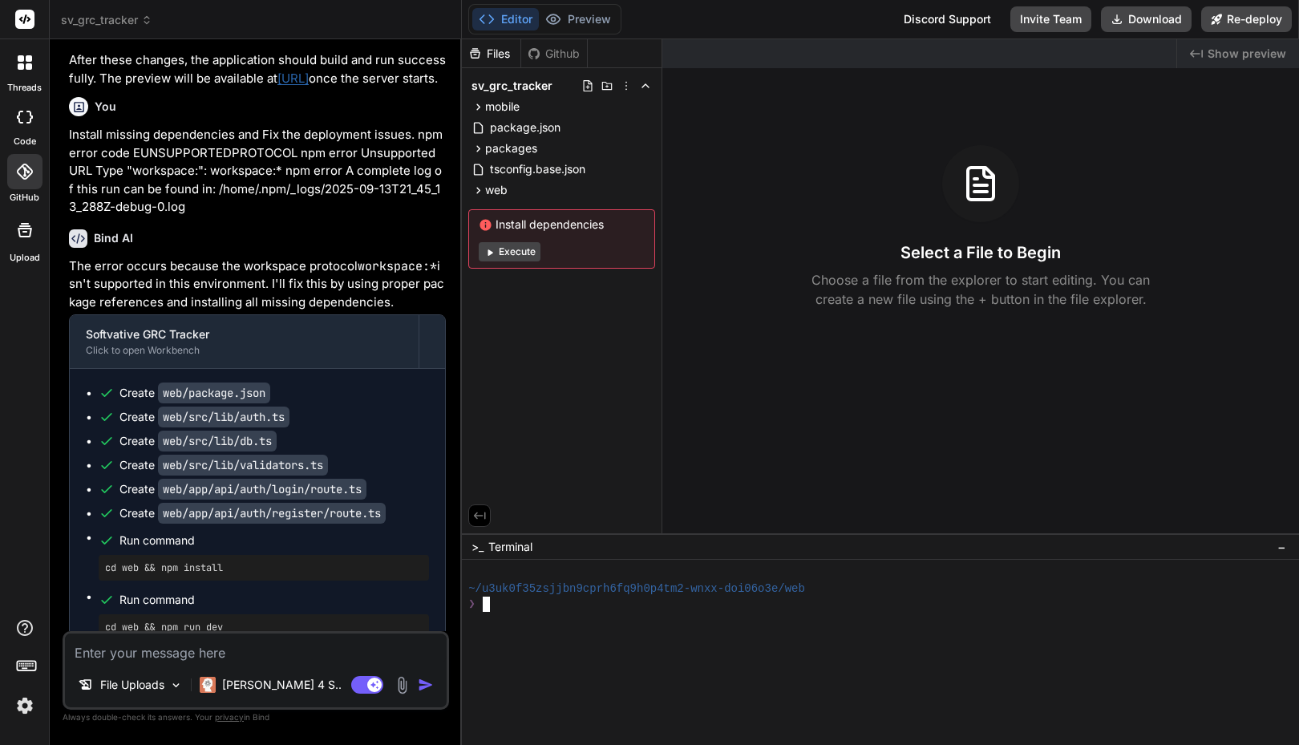
scroll to position [1996, 0]
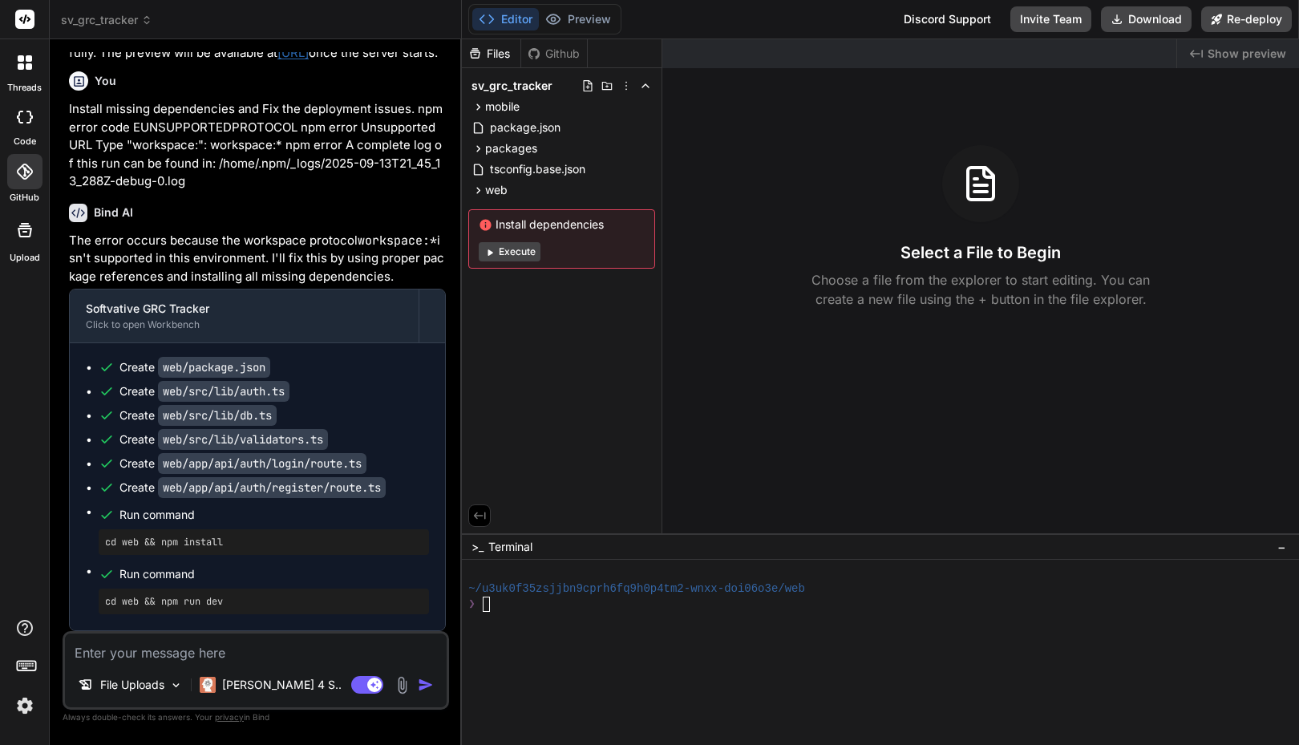
click at [668, 385] on div "Created with Pixso. Show preview Select a File to Begin Choose a file from the …" at bounding box center [981, 286] width 637 height 494
click at [772, 411] on div "Created with Pixso. Show preview Select a File to Begin Choose a file from the …" at bounding box center [981, 286] width 637 height 494
click at [564, 50] on div "Github" at bounding box center [554, 54] width 66 height 16
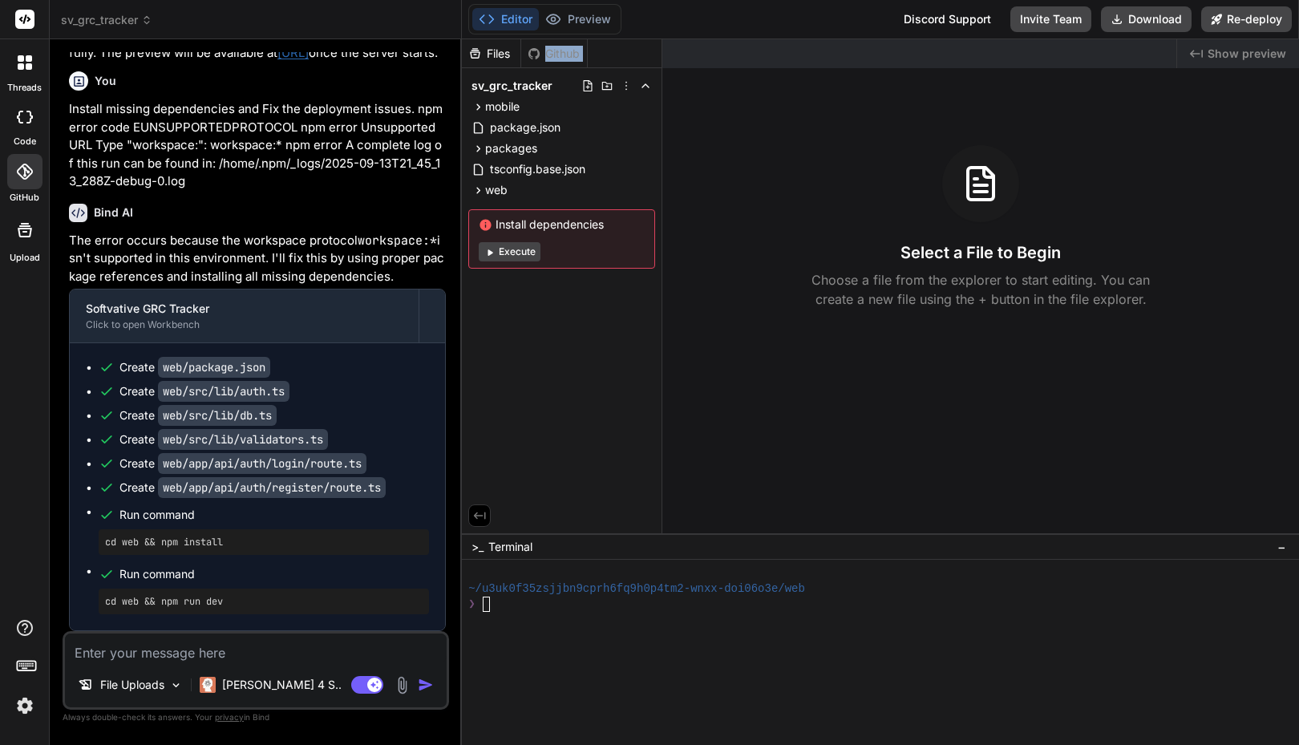
click at [564, 50] on div "Github" at bounding box center [554, 54] width 66 height 16
click at [809, 249] on div "Select a File to Begin Choose a file from the explorer to start editing. You ca…" at bounding box center [981, 227] width 637 height 164
click at [1237, 51] on span "Show preview" at bounding box center [1247, 54] width 79 height 16
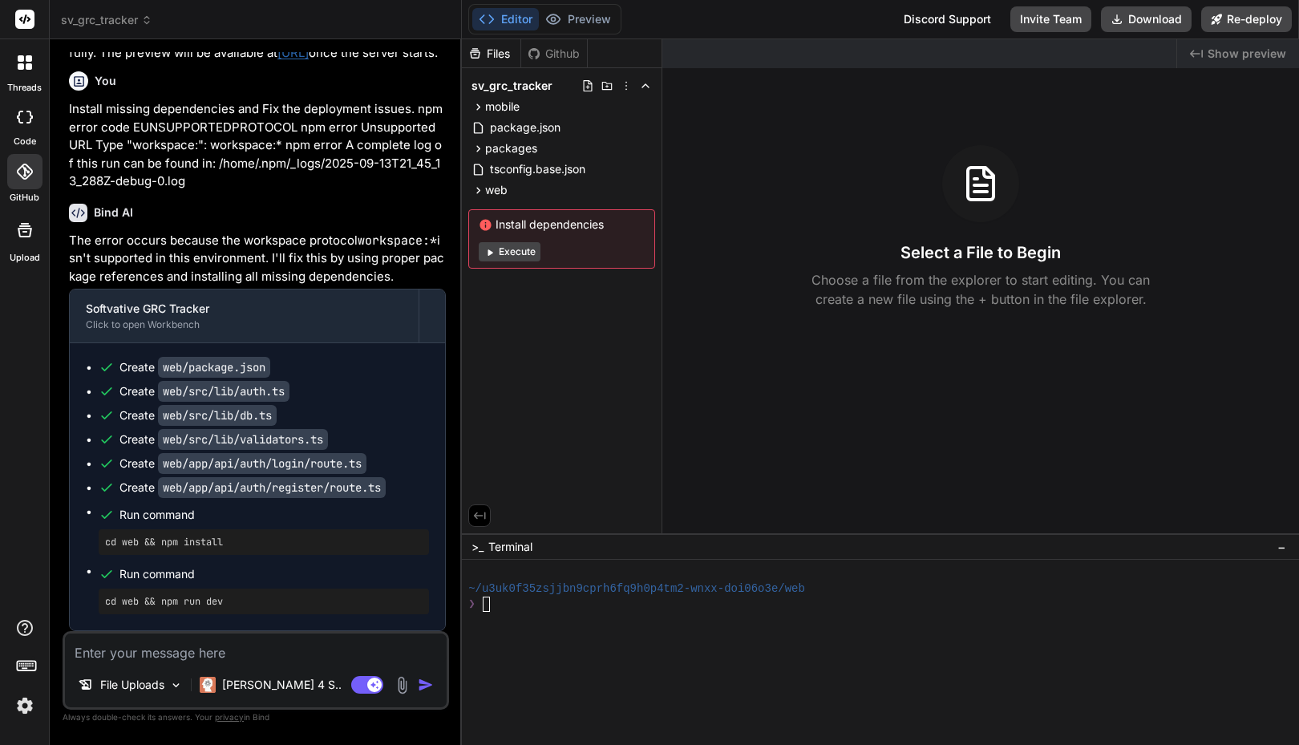
click at [703, 343] on div "Created with Pixso. Show preview Select a File to Begin Choose a file from the …" at bounding box center [981, 286] width 637 height 494
click at [21, 130] on div at bounding box center [24, 117] width 35 height 32
click at [26, 75] on div at bounding box center [25, 63] width 34 height 34
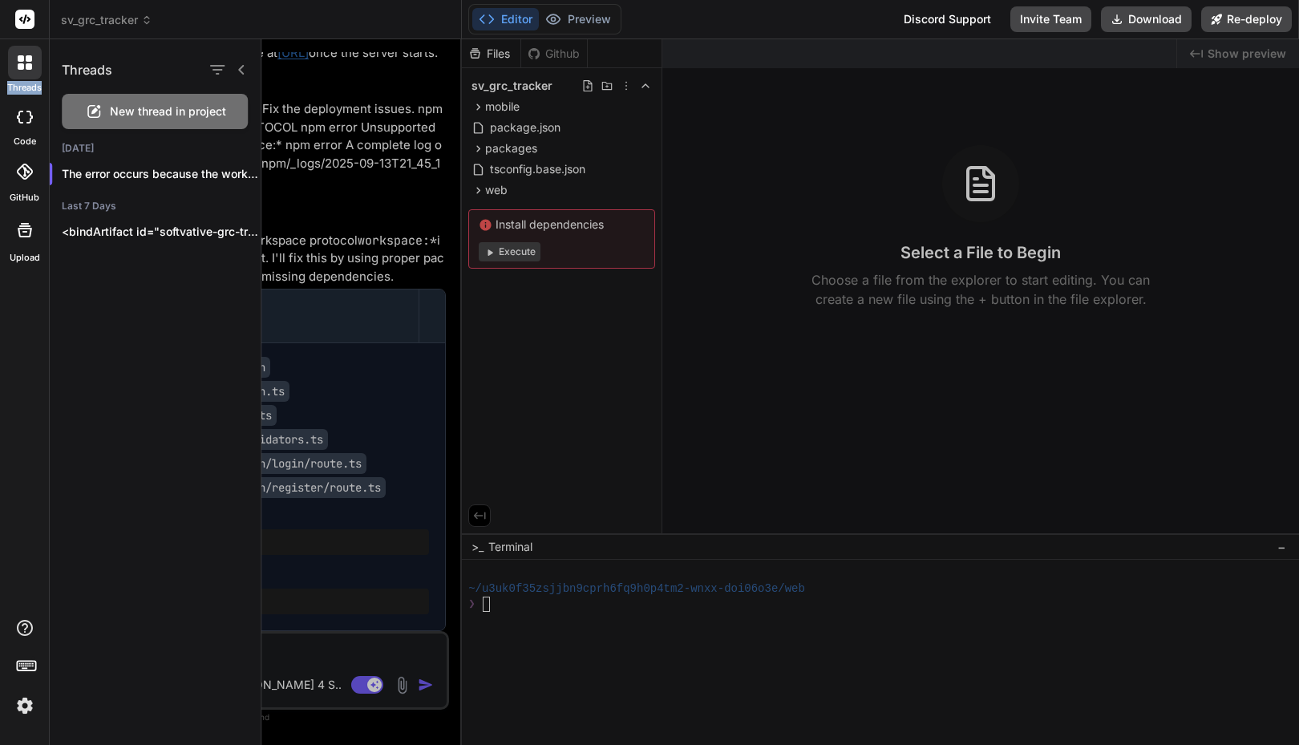
click at [26, 75] on div at bounding box center [25, 63] width 34 height 34
click at [26, 138] on label "code" at bounding box center [25, 142] width 22 height 14
type textarea "x"
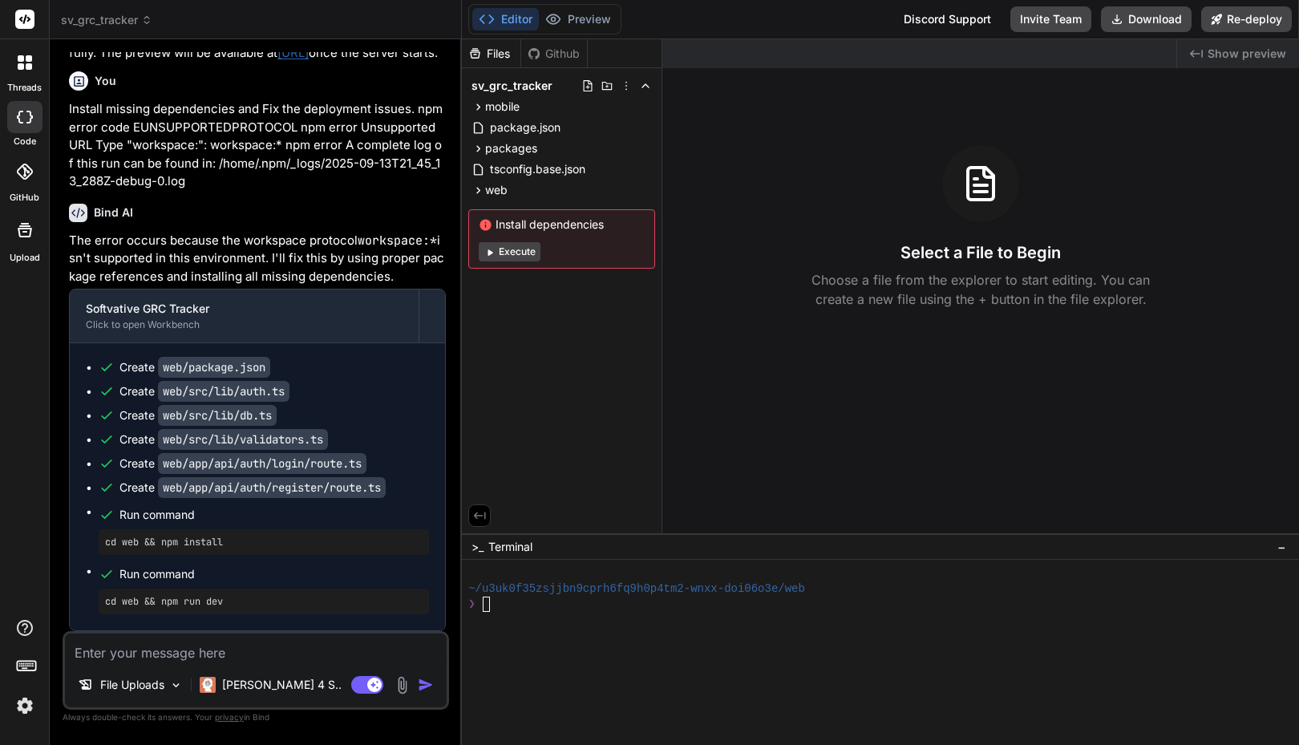
click at [26, 172] on icon at bounding box center [24, 172] width 16 height 16
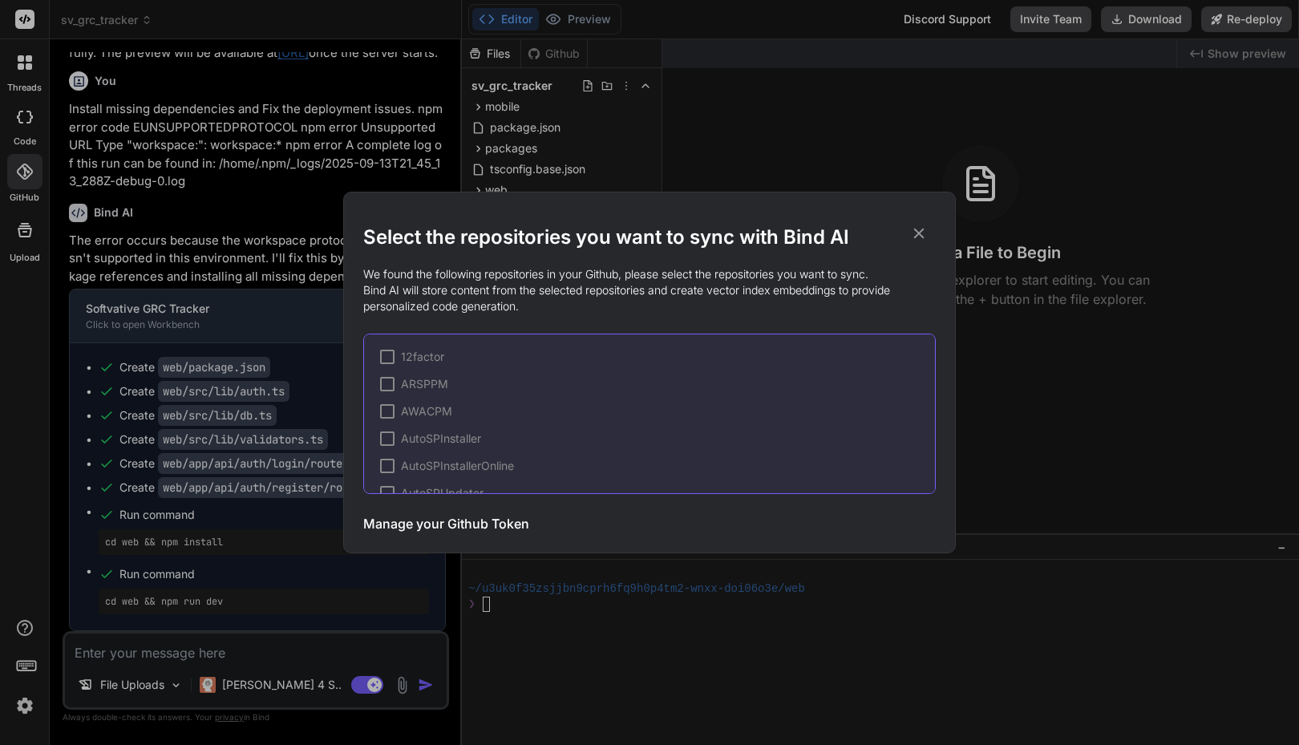
click at [922, 228] on icon at bounding box center [919, 234] width 18 height 18
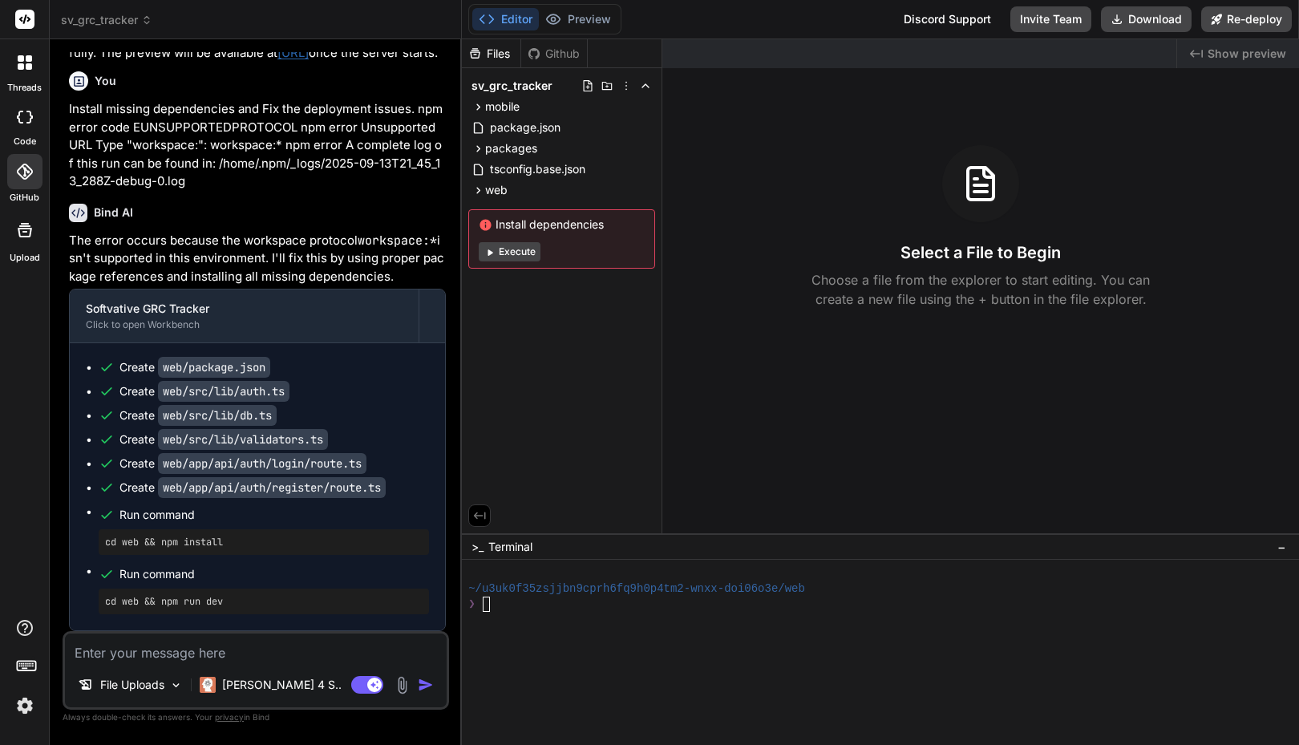
click at [24, 181] on div at bounding box center [24, 171] width 35 height 35
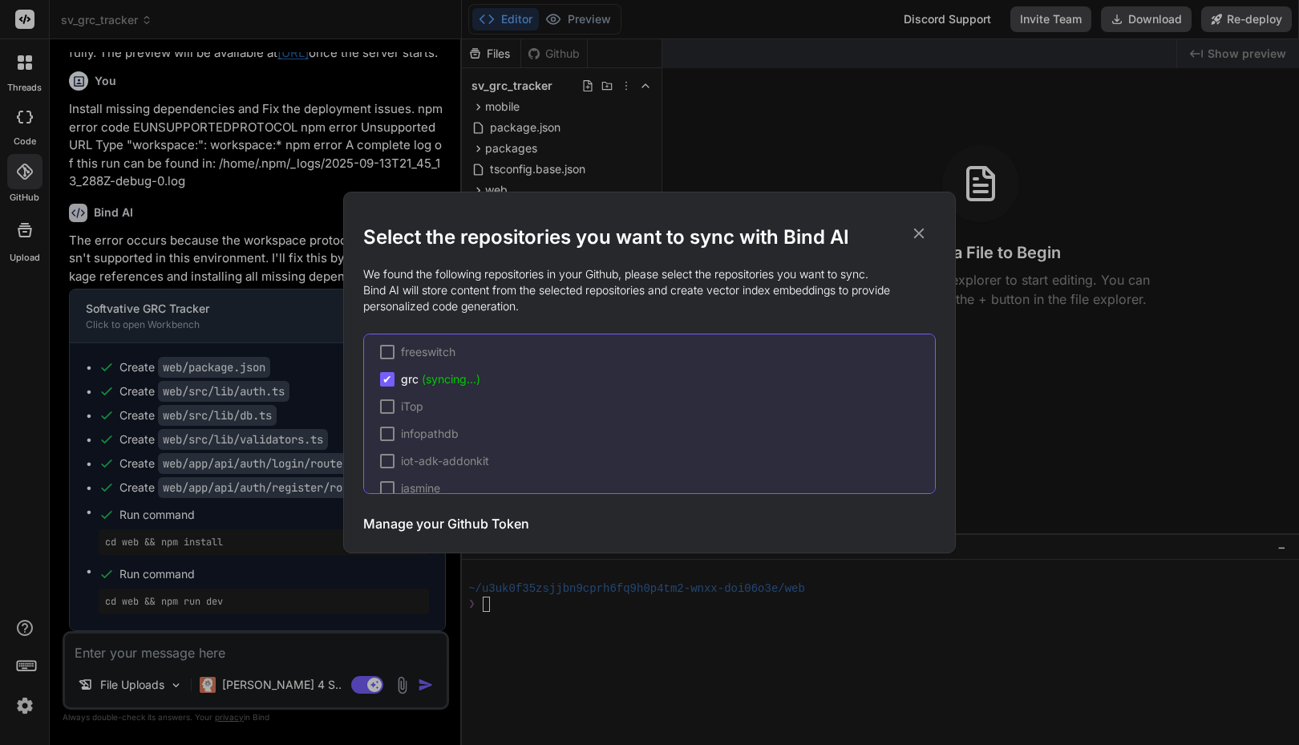
scroll to position [1751, 0]
click at [914, 237] on icon at bounding box center [919, 234] width 18 height 18
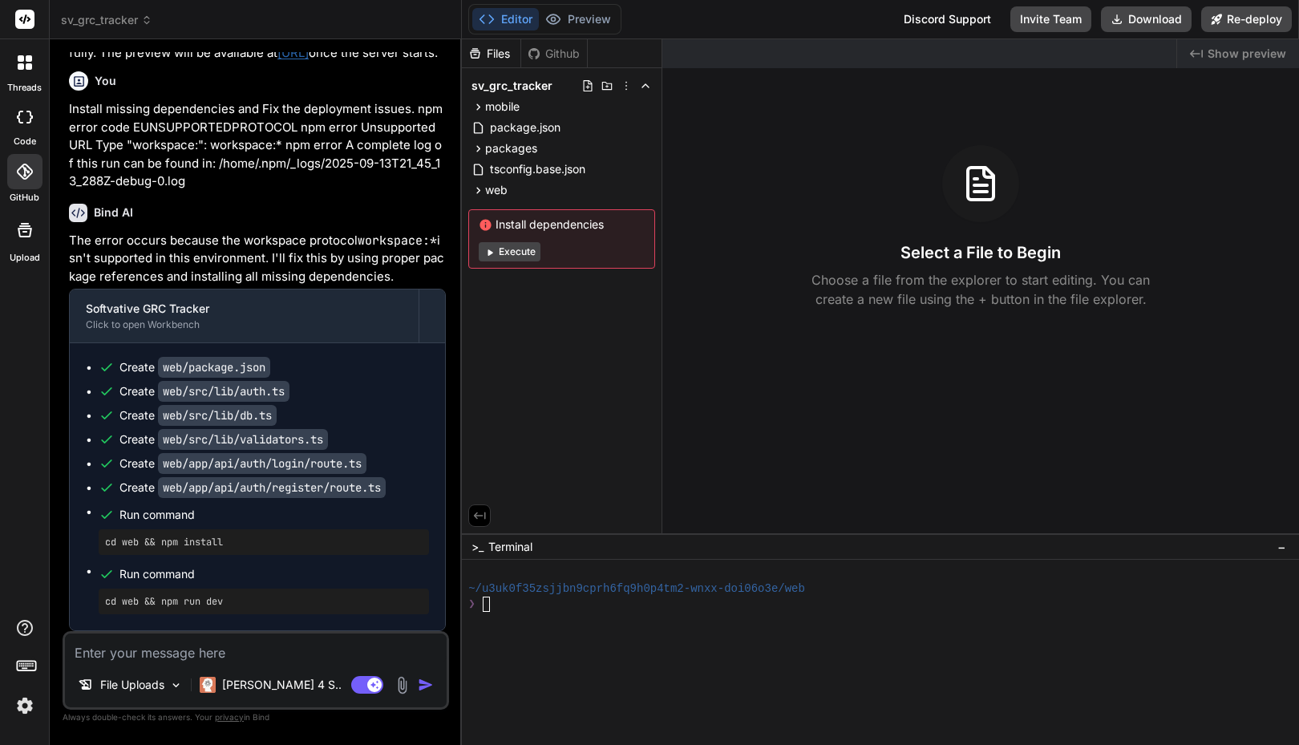
click at [837, 30] on div "Editor Preview Disabled until preview for your project is generated Discord Sup…" at bounding box center [880, 19] width 837 height 39
click at [26, 181] on div at bounding box center [24, 171] width 35 height 35
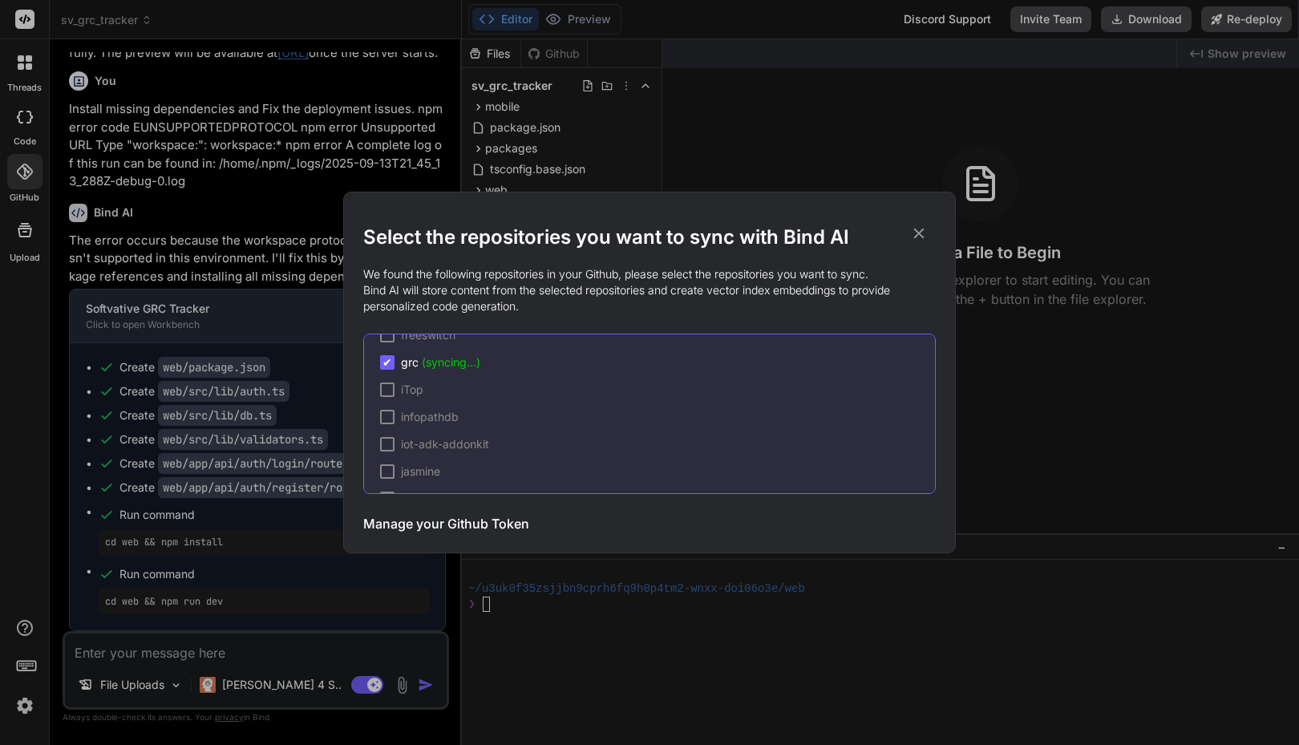
scroll to position [1768, 0]
click at [916, 230] on icon at bounding box center [919, 234] width 10 height 10
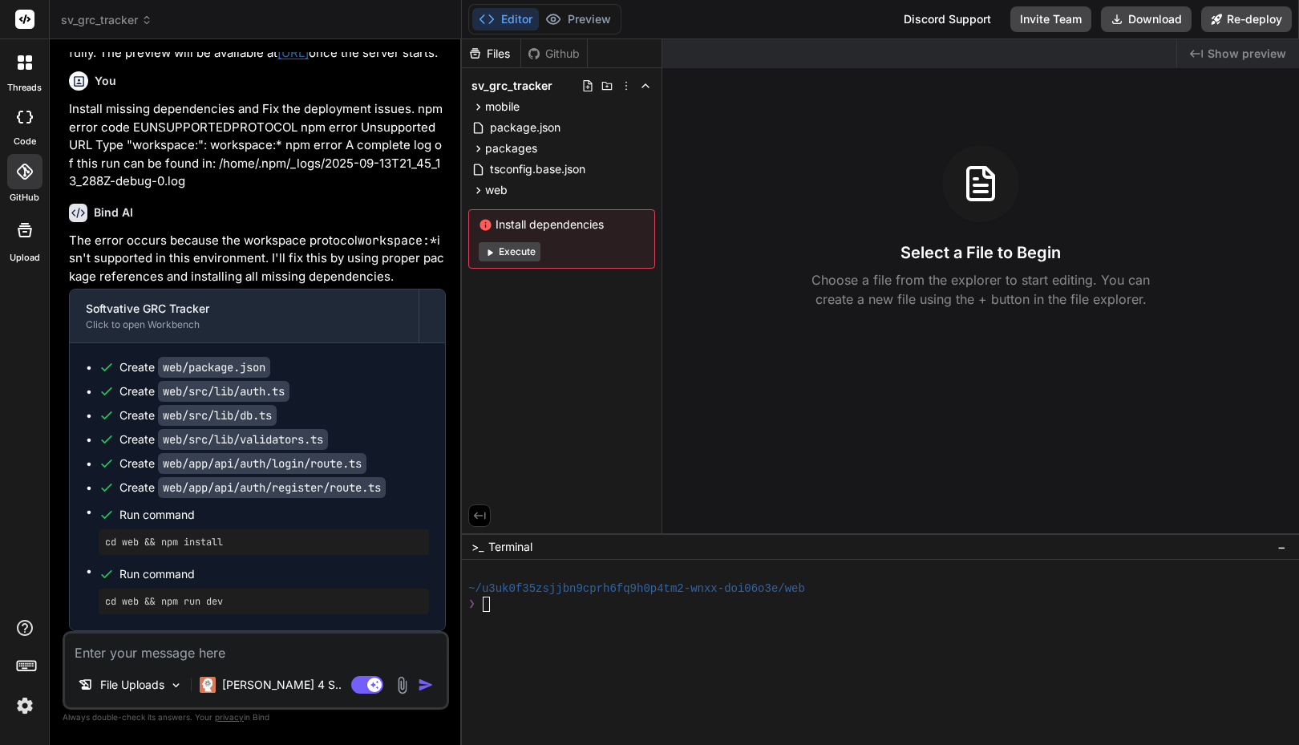
click at [25, 77] on div at bounding box center [25, 63] width 34 height 34
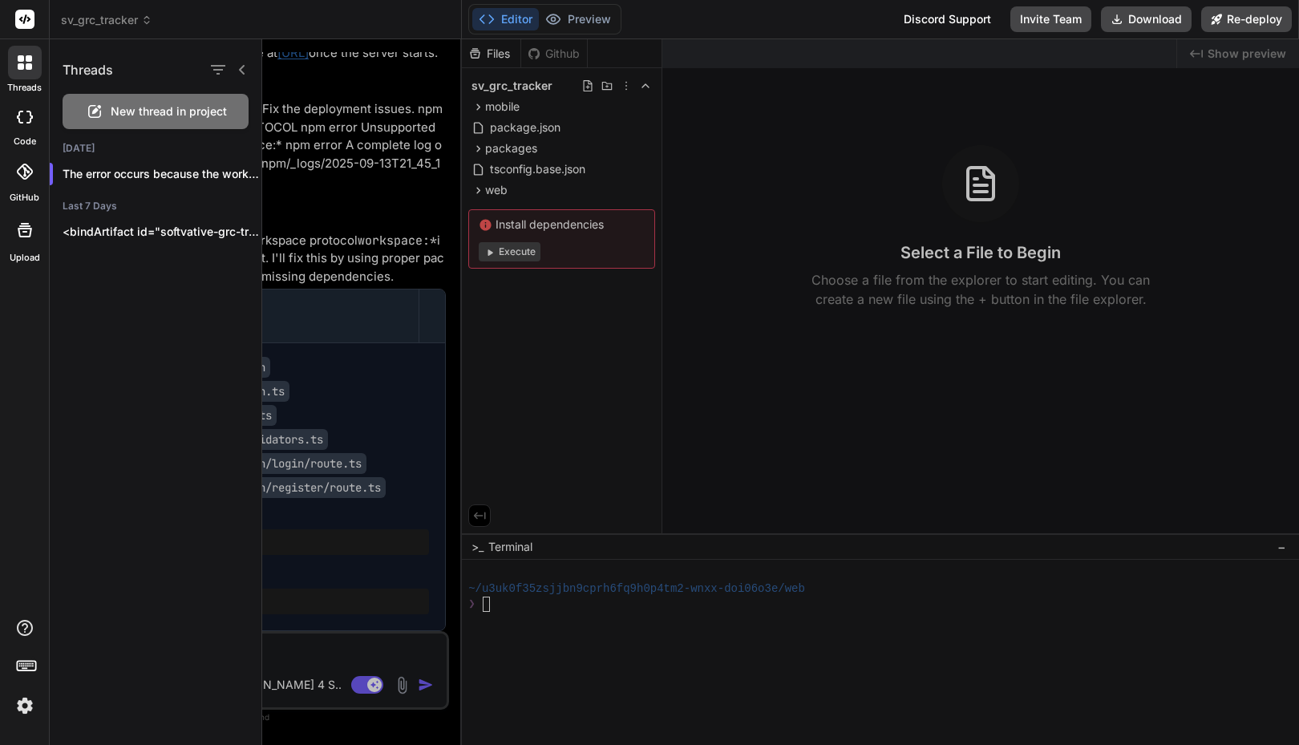
click at [418, 22] on div "sv_grc_tracker" at bounding box center [255, 20] width 389 height 16
click at [237, 66] on icon at bounding box center [242, 69] width 13 height 13
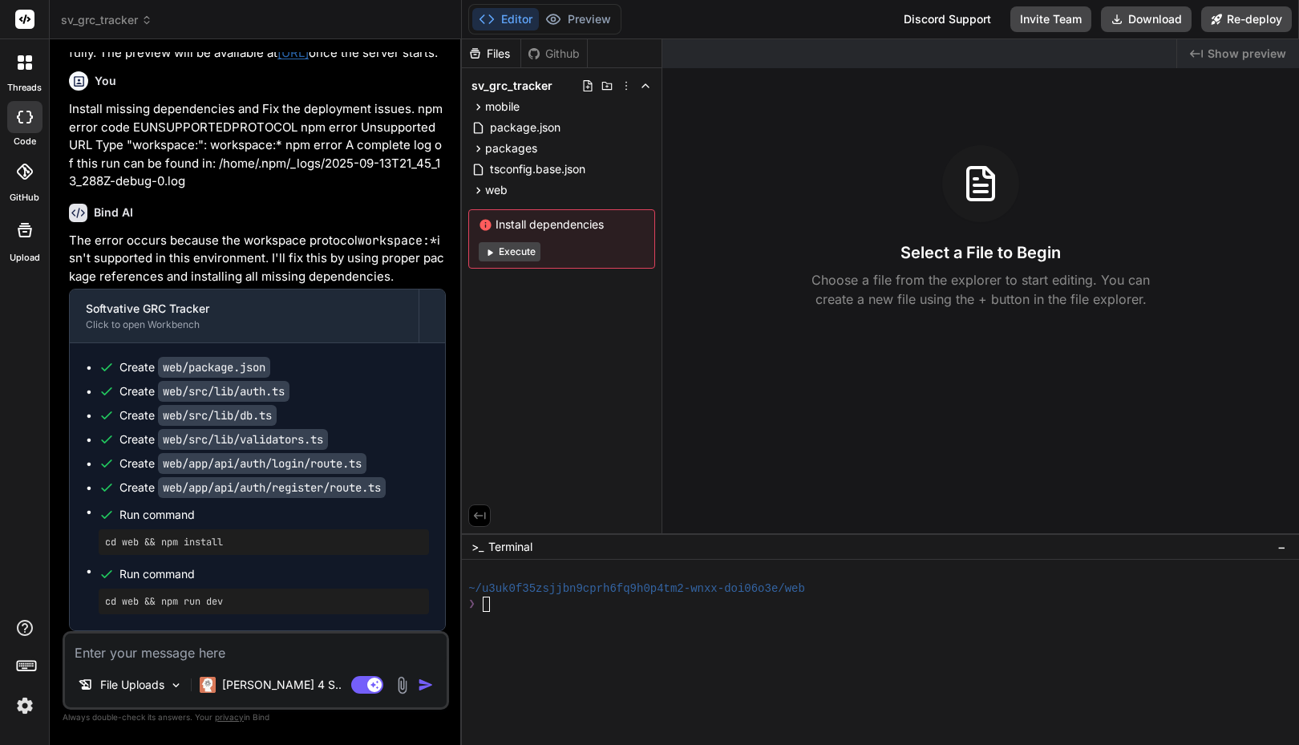
click at [769, 512] on div "Created with Pixso. Show preview Select a File to Begin Choose a file from the …" at bounding box center [981, 286] width 637 height 494
click at [26, 625] on icon at bounding box center [25, 628] width 16 height 16
click at [25, 627] on icon at bounding box center [24, 627] width 19 height 19
click at [240, 586] on icon at bounding box center [240, 591] width 10 height 10
click at [244, 618] on icon at bounding box center [240, 620] width 10 height 10
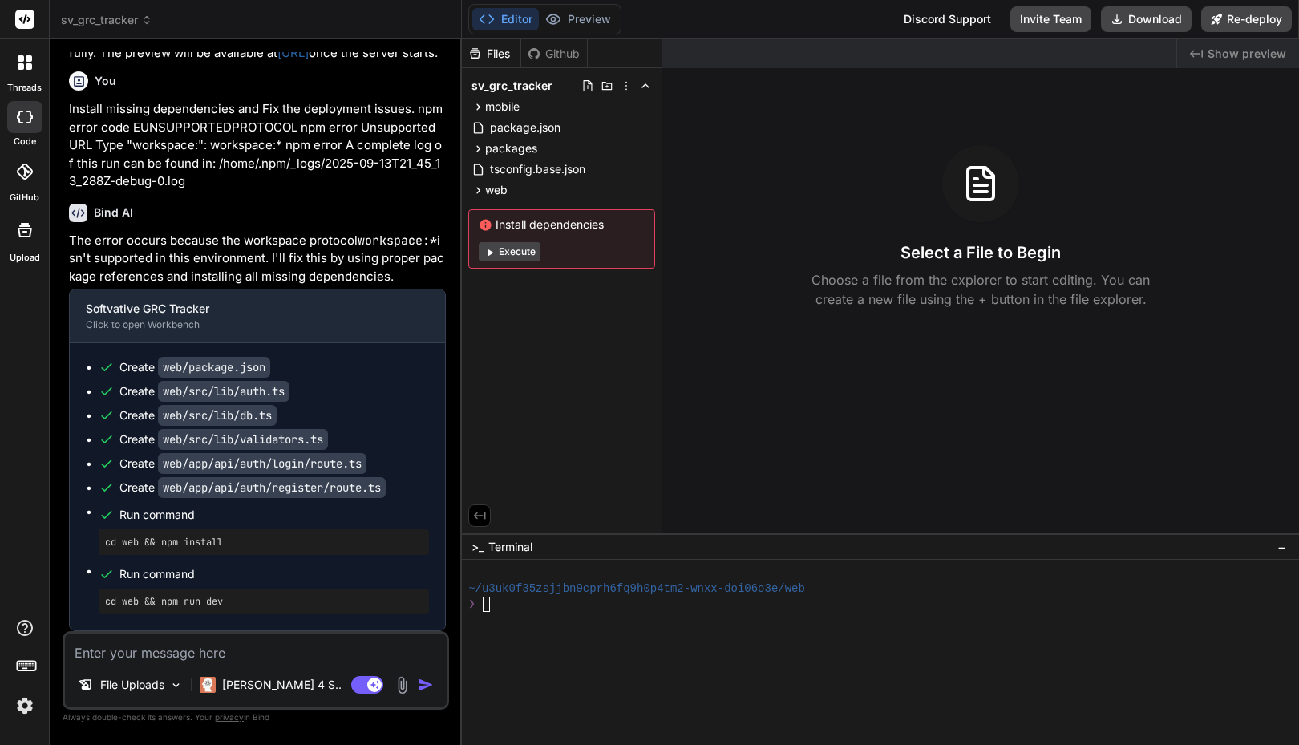
click at [840, 30] on div "Editor Preview Disabled until preview for your project is generated Discord Sup…" at bounding box center [880, 19] width 837 height 39
click at [29, 63] on icon at bounding box center [25, 62] width 14 height 14
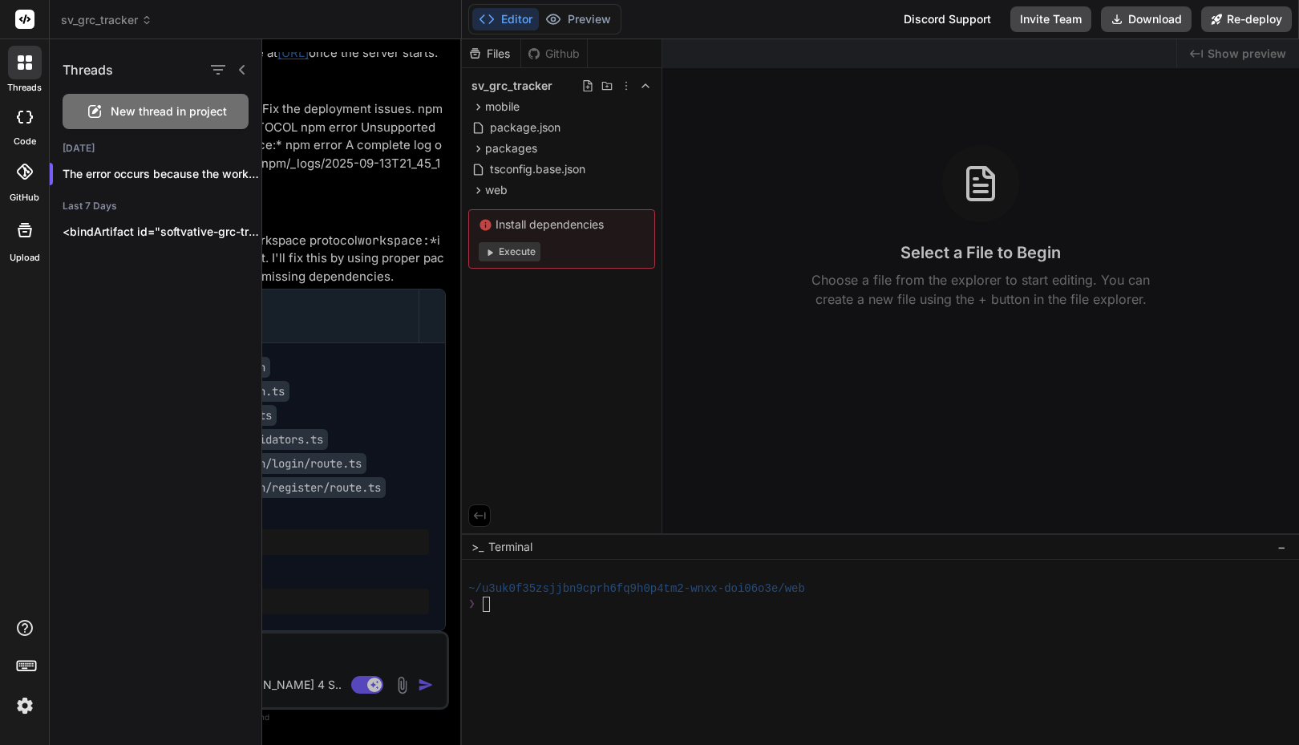
click at [26, 173] on icon at bounding box center [25, 172] width 16 height 16
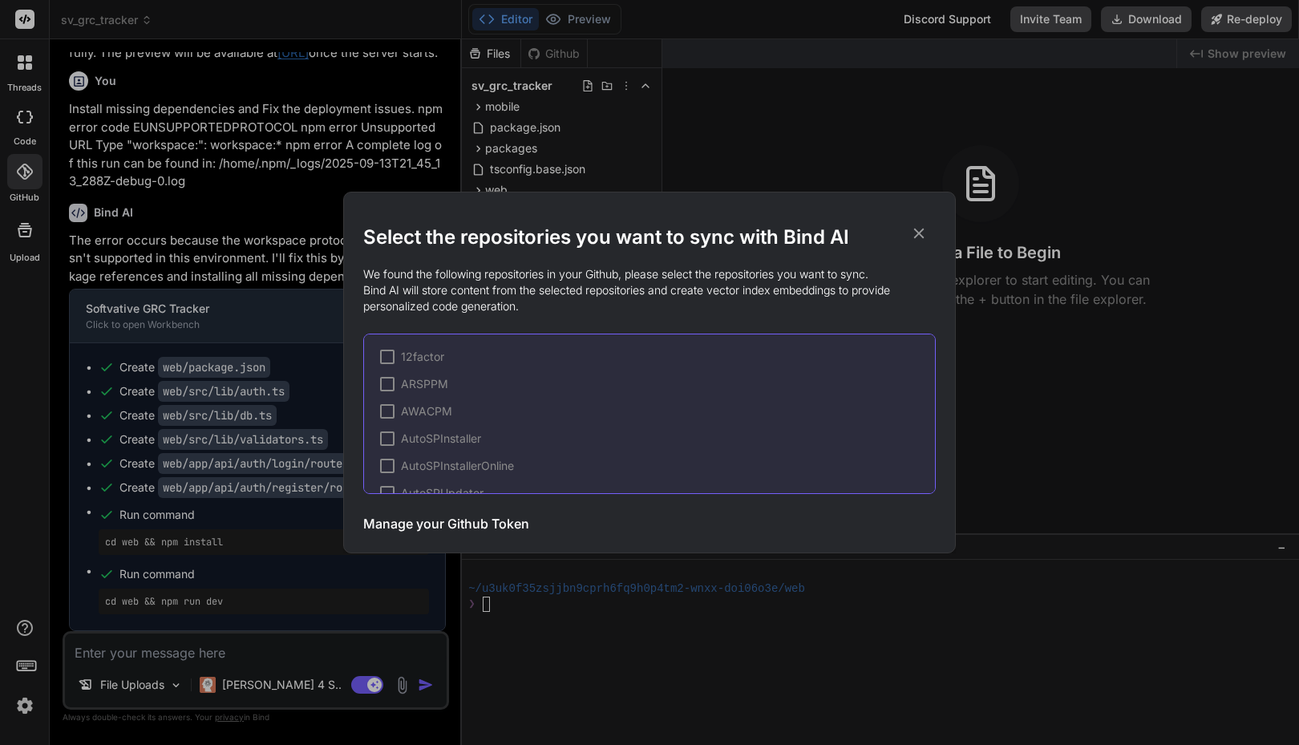
click at [420, 522] on h3 "Manage your Github Token" at bounding box center [446, 523] width 166 height 19
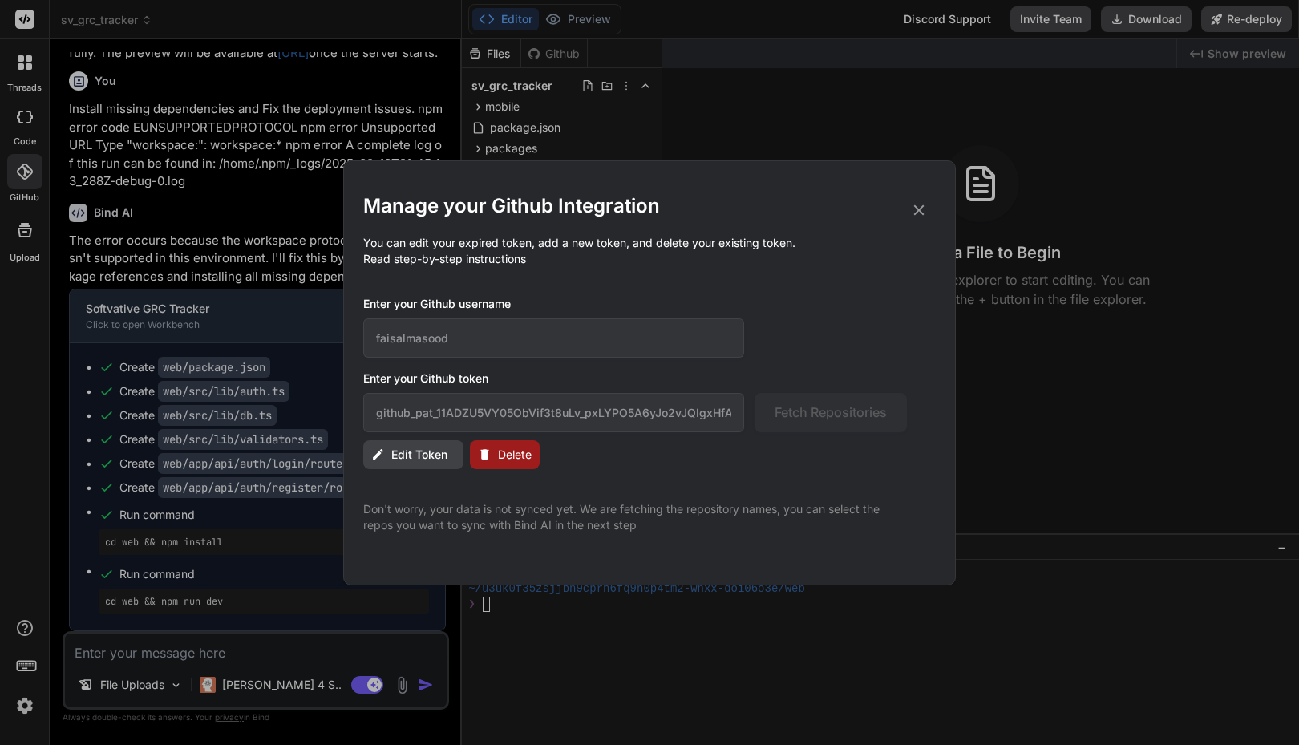
click at [416, 450] on span "Edit Token" at bounding box center [419, 455] width 56 height 16
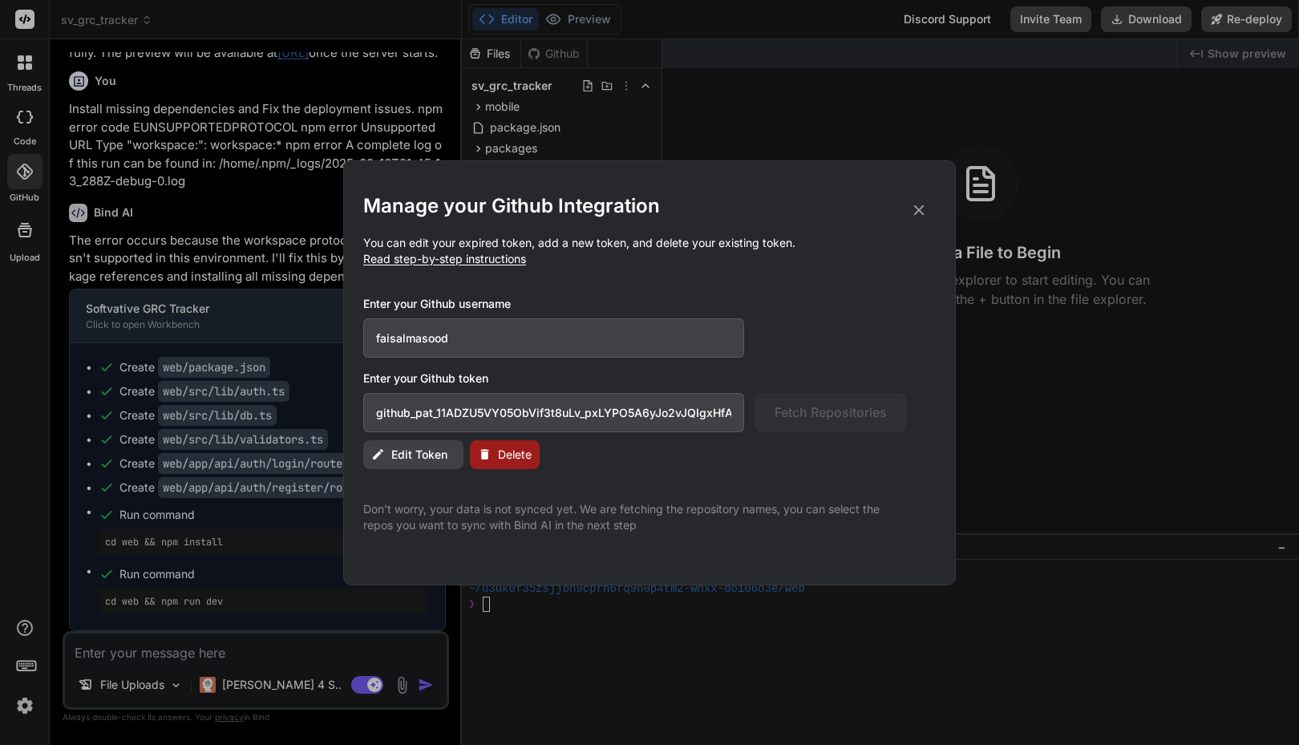
click at [535, 422] on input "github_pat_11ADZU5VY05ObVif3t8uLv_pxLYPO5A6yJo2vJQIgxHfA95IRUk5N5O01jfhTGdb335Q…" at bounding box center [553, 412] width 381 height 39
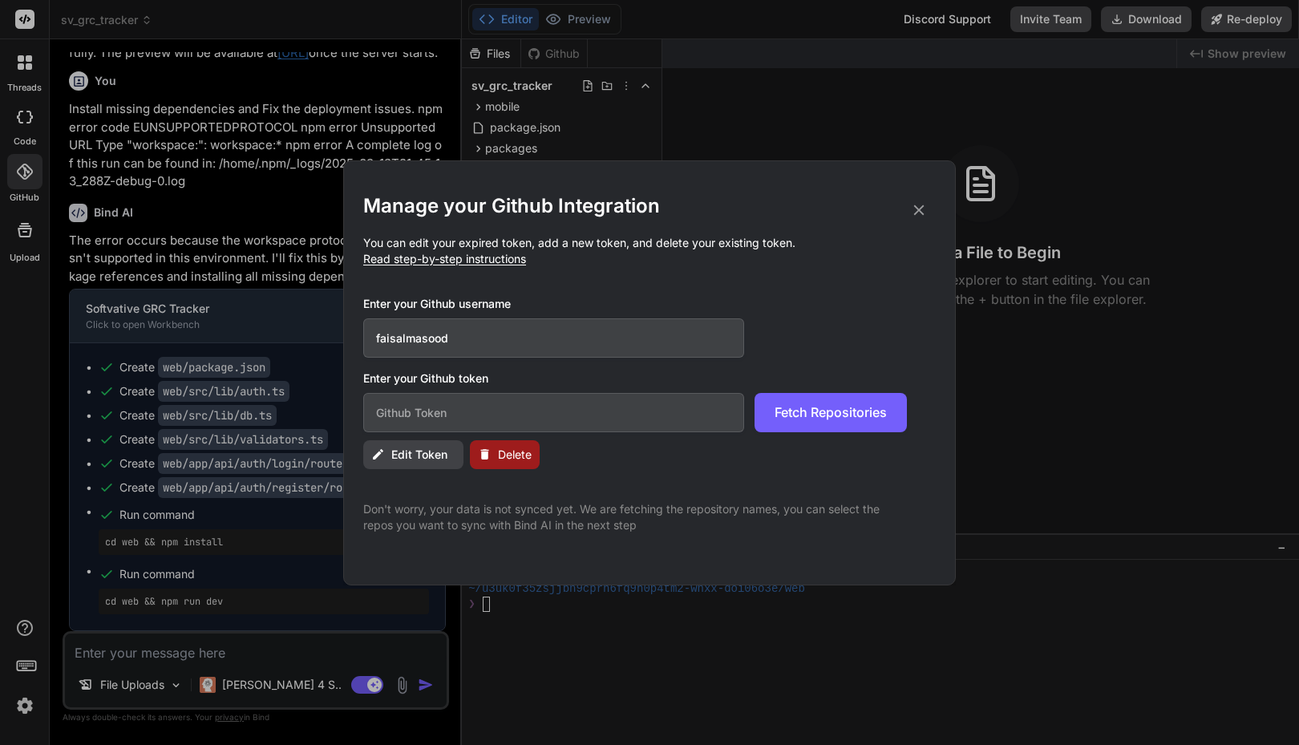
click at [509, 449] on span "Delete" at bounding box center [515, 455] width 34 height 16
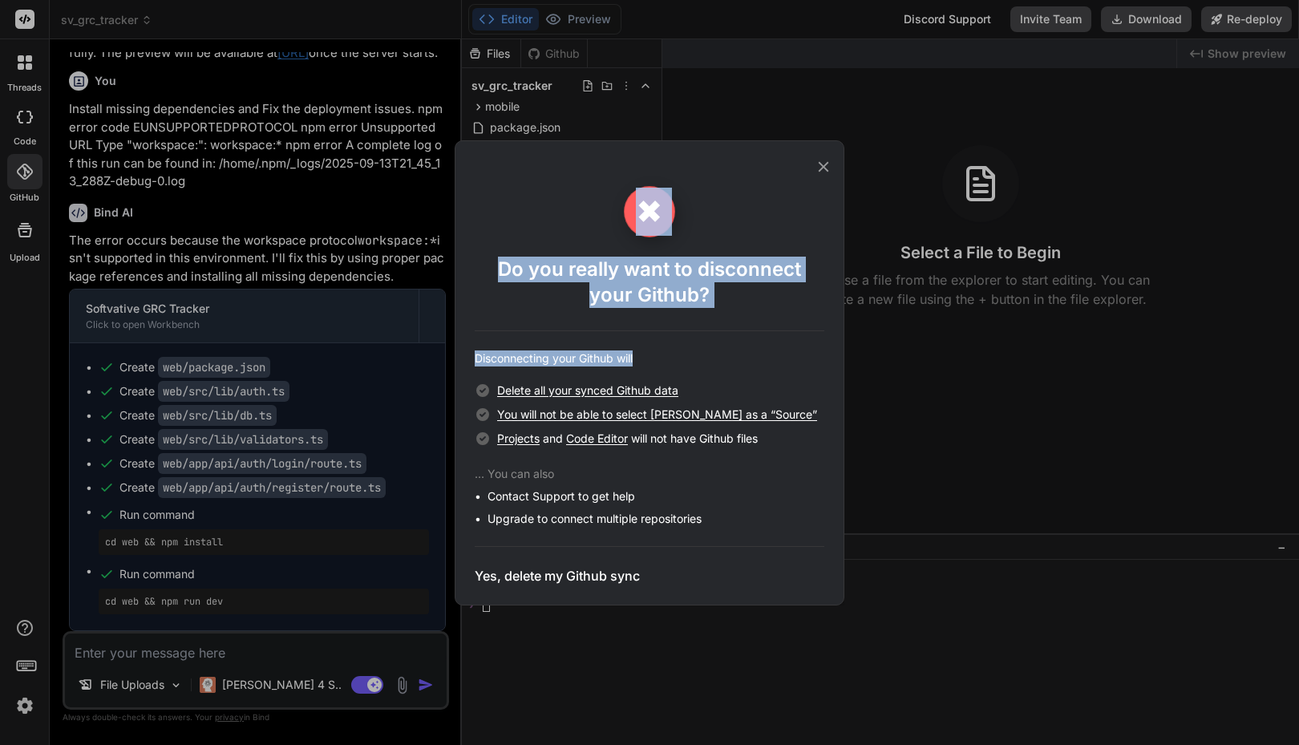
click at [1117, 335] on div "✖ Do you really want to disconnect your Github? Disconnecting your Github will …" at bounding box center [649, 372] width 1299 height 745
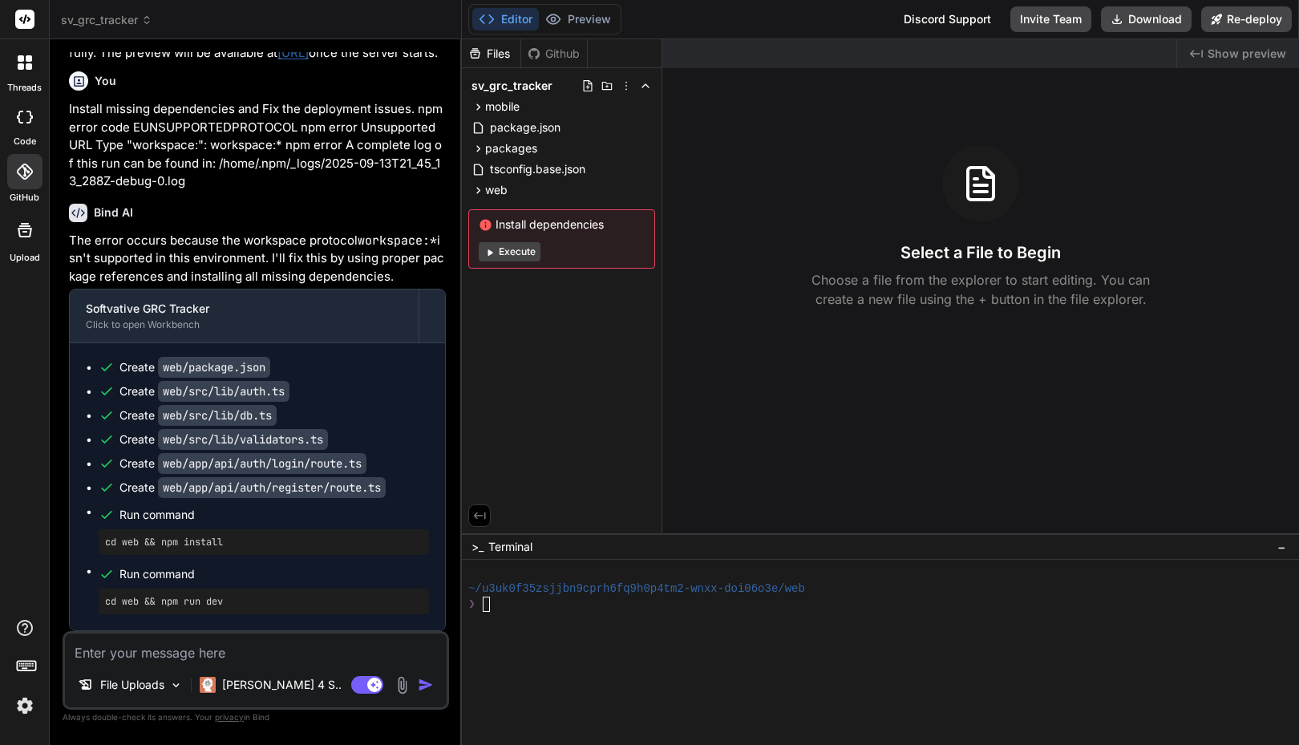
click at [35, 188] on div at bounding box center [24, 171] width 35 height 35
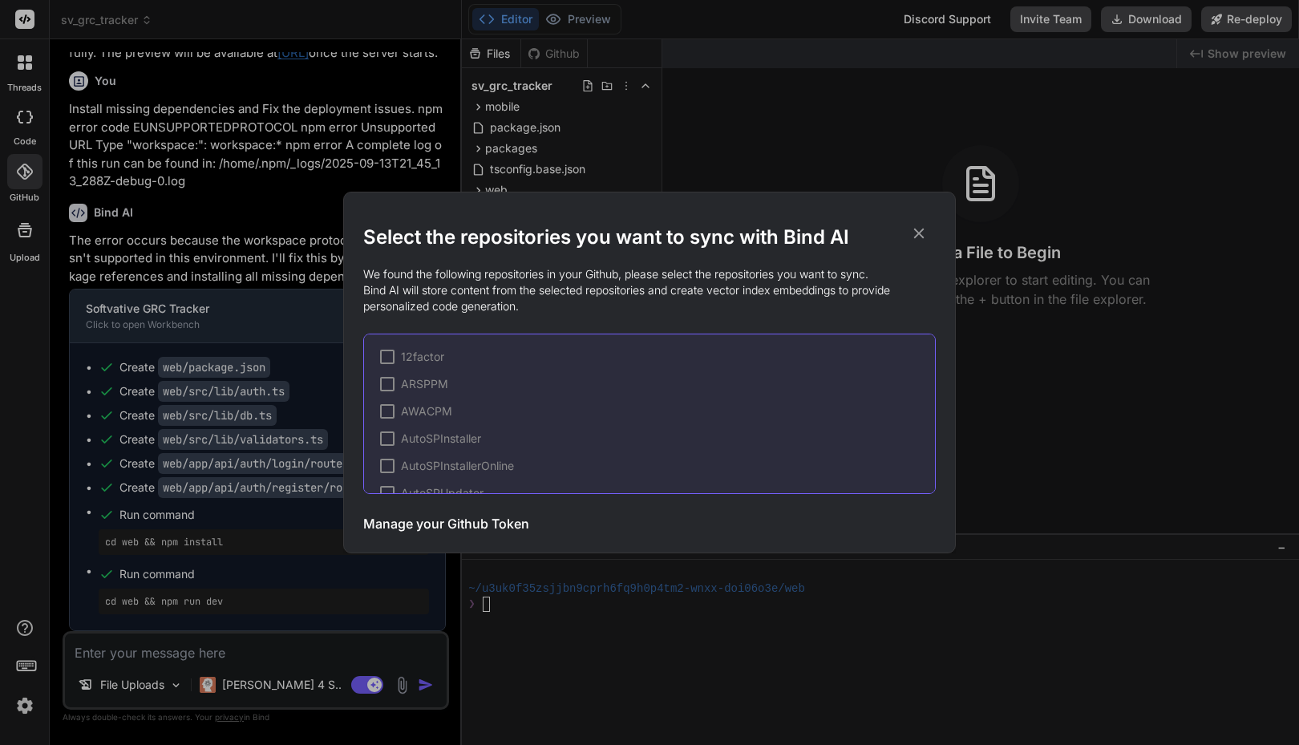
click at [453, 504] on div "Manage your Github Token Initiate Sync" at bounding box center [649, 523] width 573 height 39
click at [450, 529] on h3 "Manage your Github Token" at bounding box center [446, 523] width 166 height 19
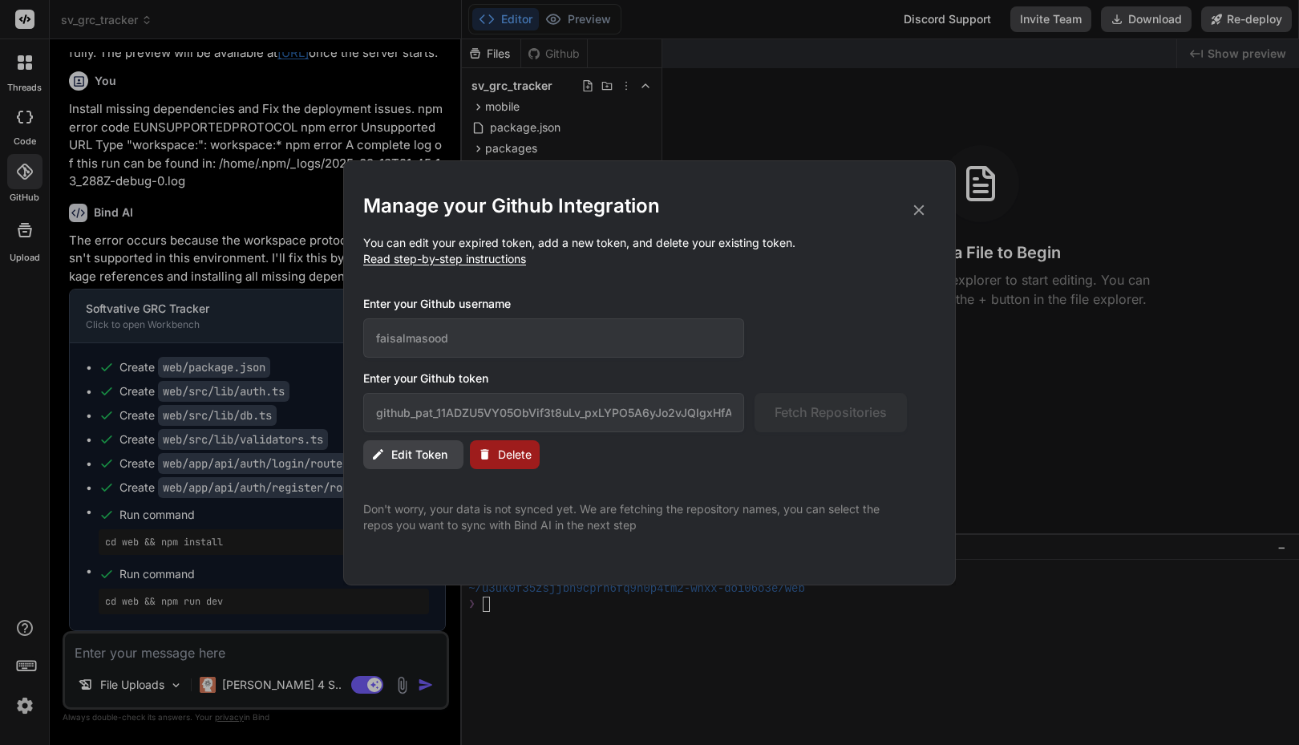
click at [508, 457] on span "Delete" at bounding box center [515, 455] width 34 height 16
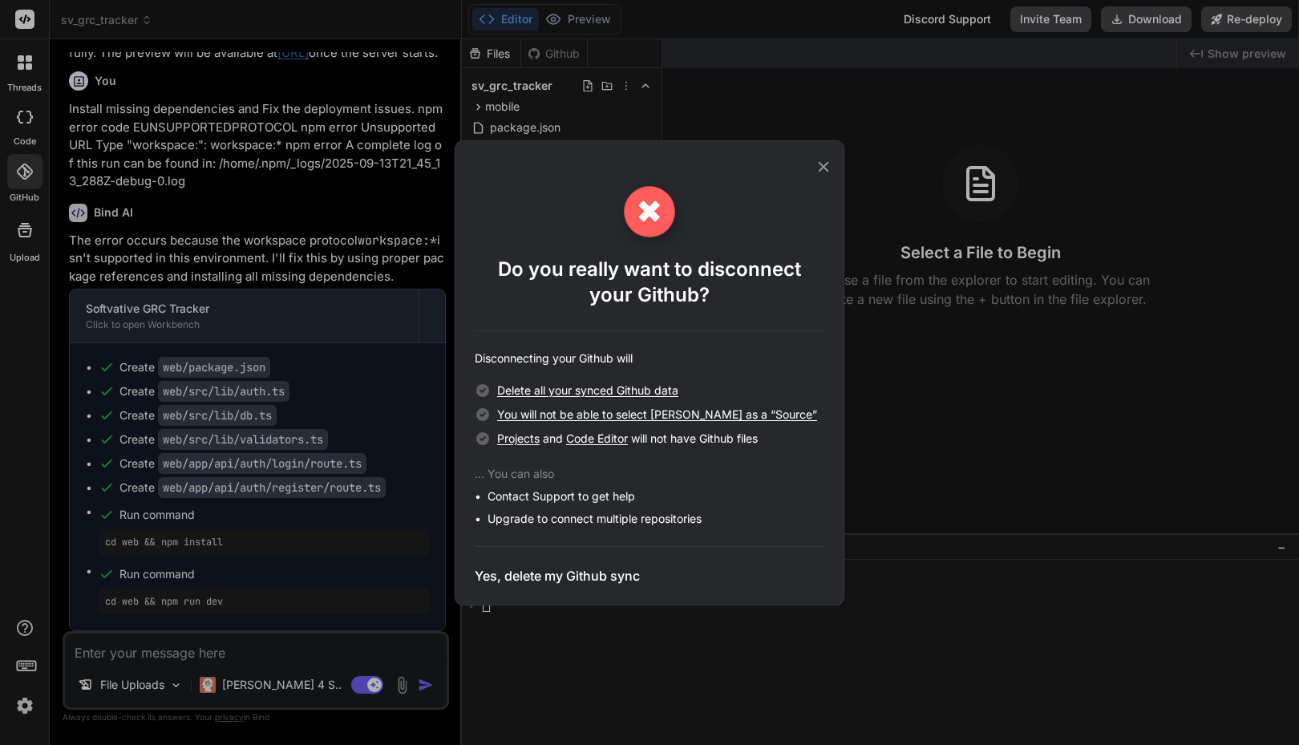
click at [580, 571] on h3 "Yes, delete my Github sync" at bounding box center [557, 575] width 165 height 19
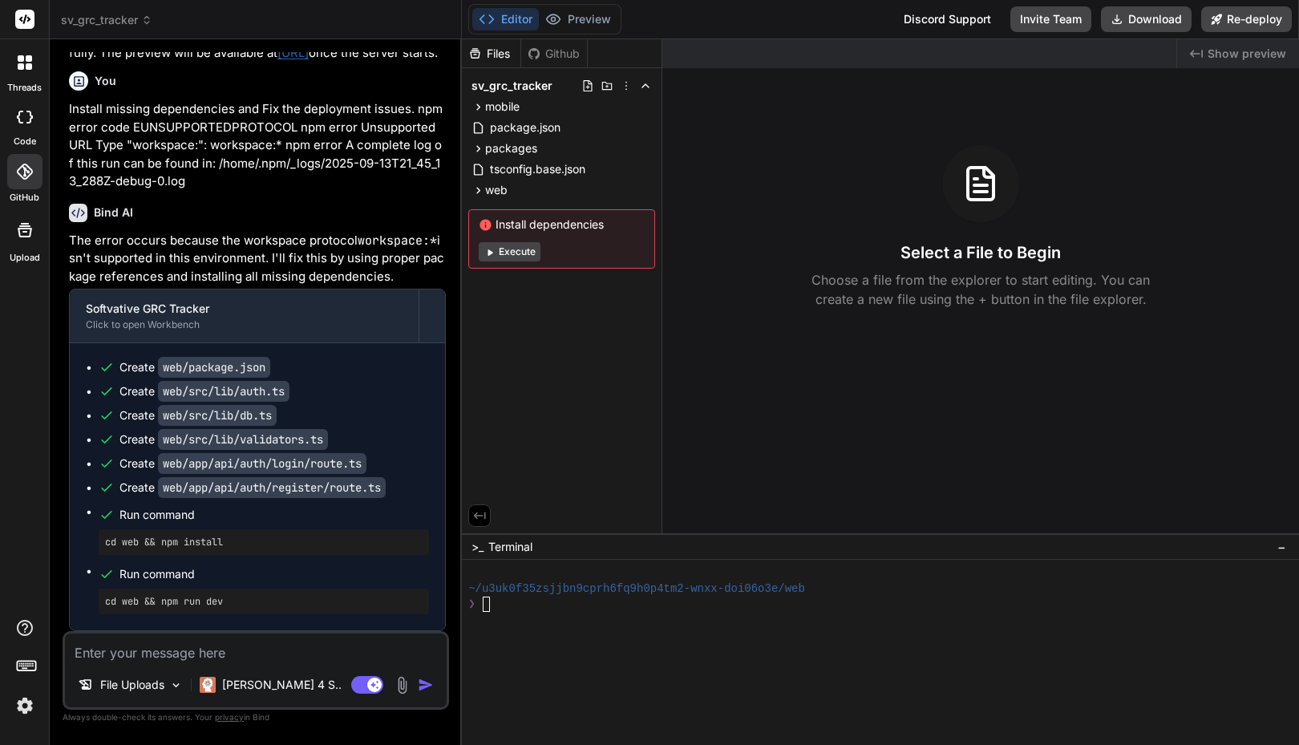
click at [640, 439] on div "Files Github sv_grc_tracker mobile App.tsx app.json babel.config.js package.jso…" at bounding box center [562, 286] width 201 height 494
click at [19, 165] on icon at bounding box center [25, 172] width 16 height 16
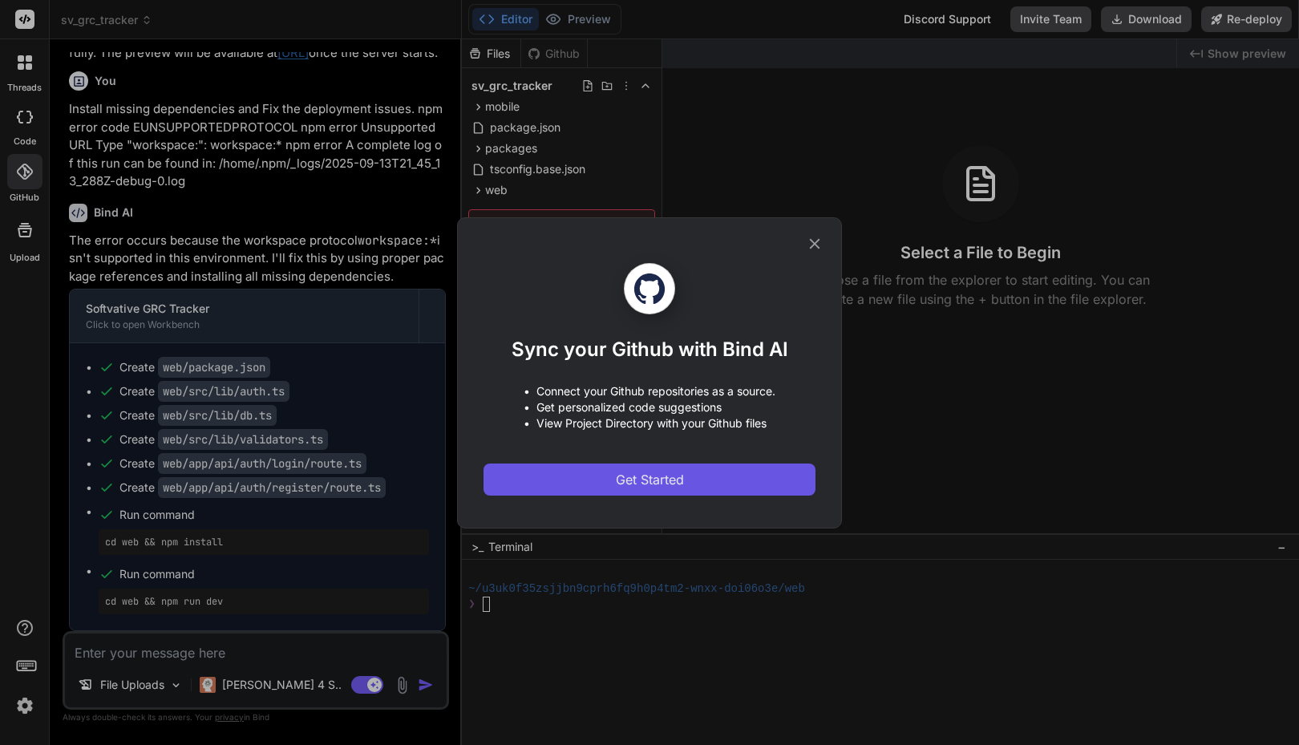
click at [624, 475] on span "Get Started" at bounding box center [650, 479] width 68 height 19
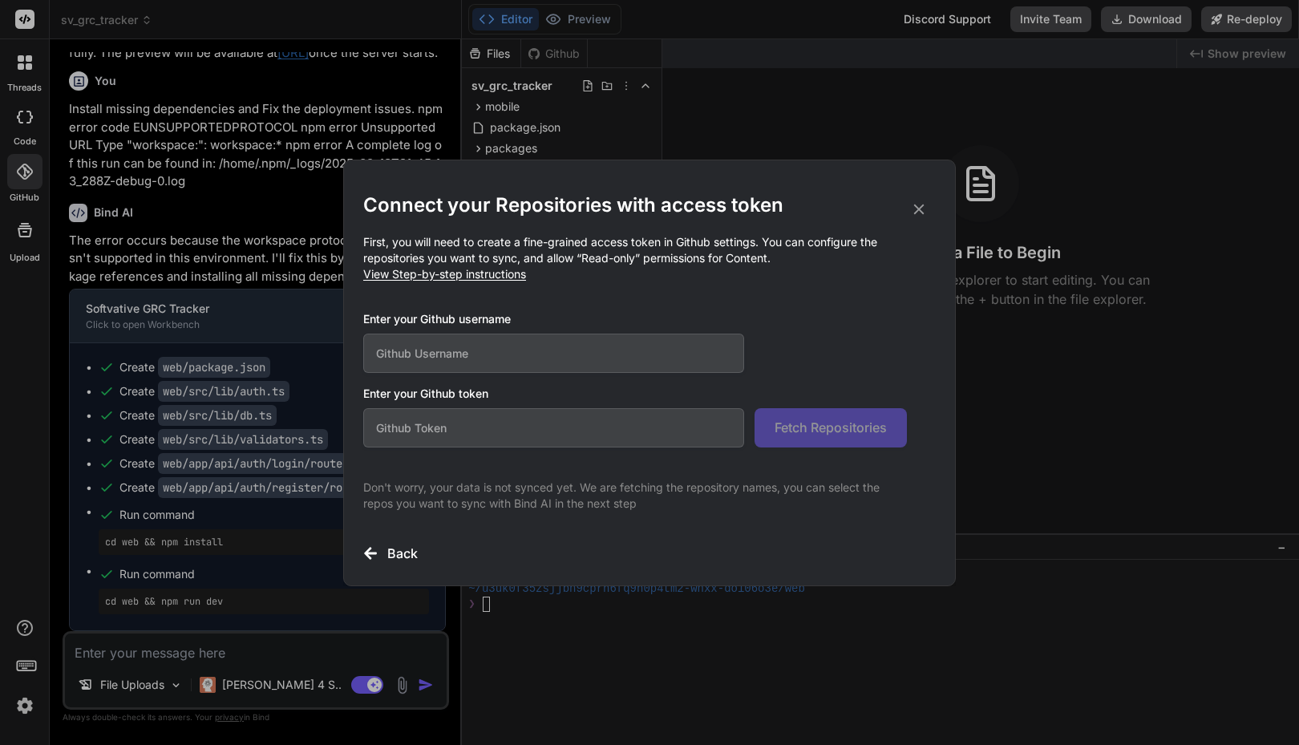
click at [517, 359] on input "text" at bounding box center [553, 353] width 381 height 39
type input "f"
type input "faisalmasood"
click at [439, 423] on input "text" at bounding box center [553, 427] width 381 height 39
click at [482, 420] on input "text" at bounding box center [553, 427] width 381 height 39
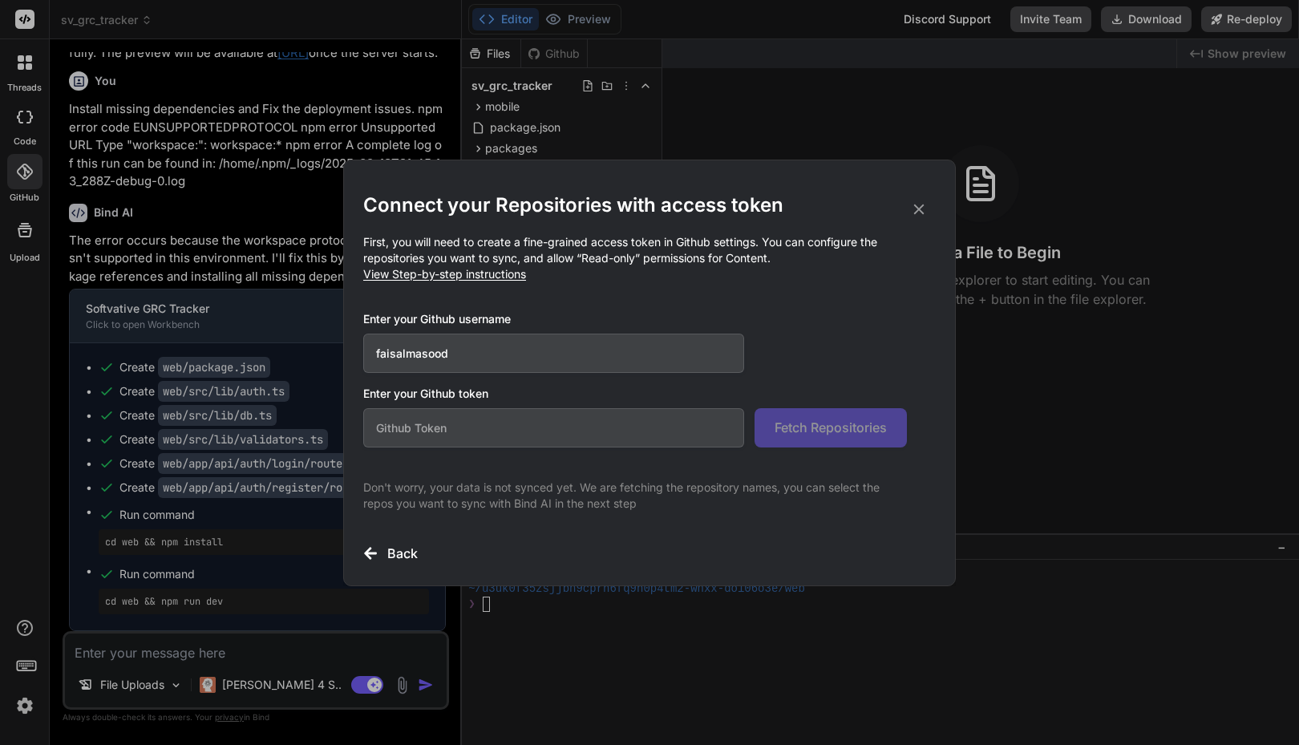
paste input "github_pat_11ADZU5VY05ObVif3t8uLv_pxLYPO5A6yJo2vJQIgxHfA95IRUk5N5O01jfhTGdb335Q…"
type input "github_pat_11ADZU5VY05ObVif3t8uLv_pxLYPO5A6yJo2vJQIgxHfA95IRUk5N5O01jfhTGdb335Q…"
click at [815, 440] on button "Fetch Repositories" at bounding box center [831, 427] width 152 height 39
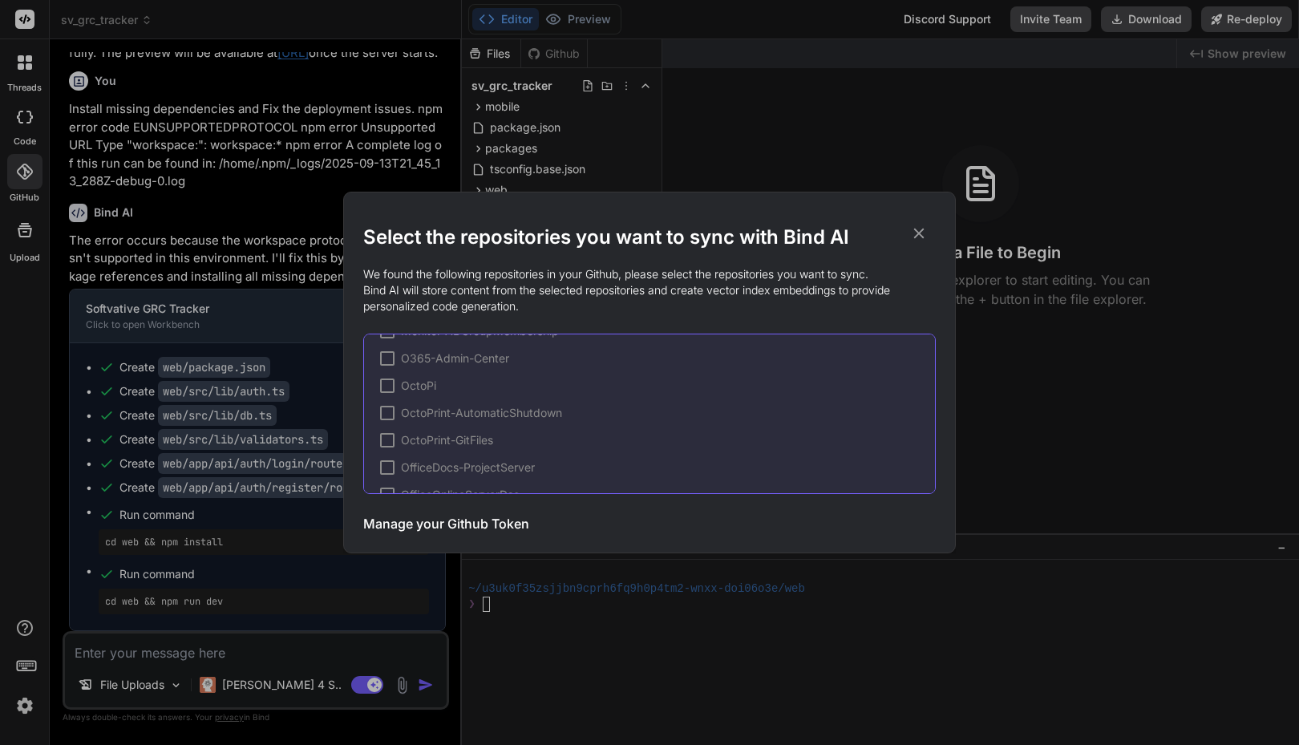
scroll to position [1716, 0]
click at [409, 414] on span "grc" at bounding box center [410, 414] width 18 height 16
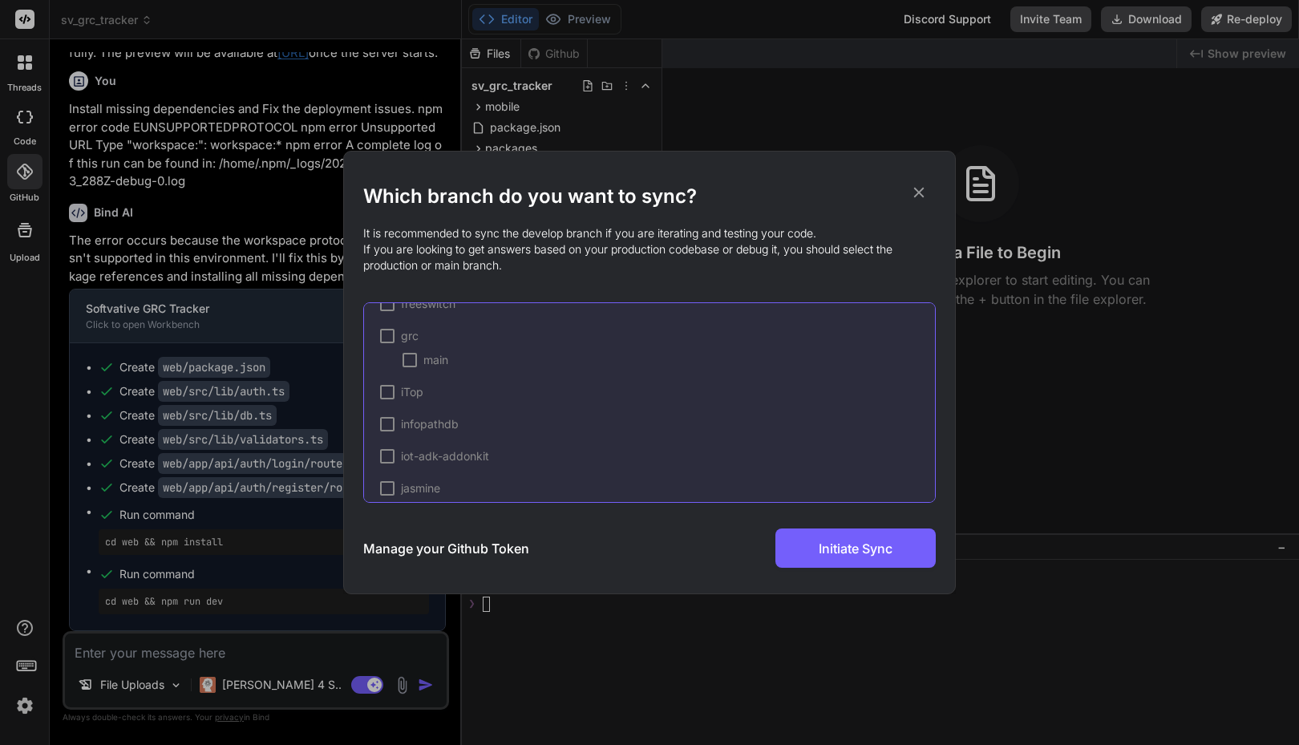
scroll to position [2068, 0]
click at [412, 366] on div at bounding box center [410, 367] width 14 height 14
click at [821, 550] on span "Initiate Sync" at bounding box center [856, 548] width 74 height 19
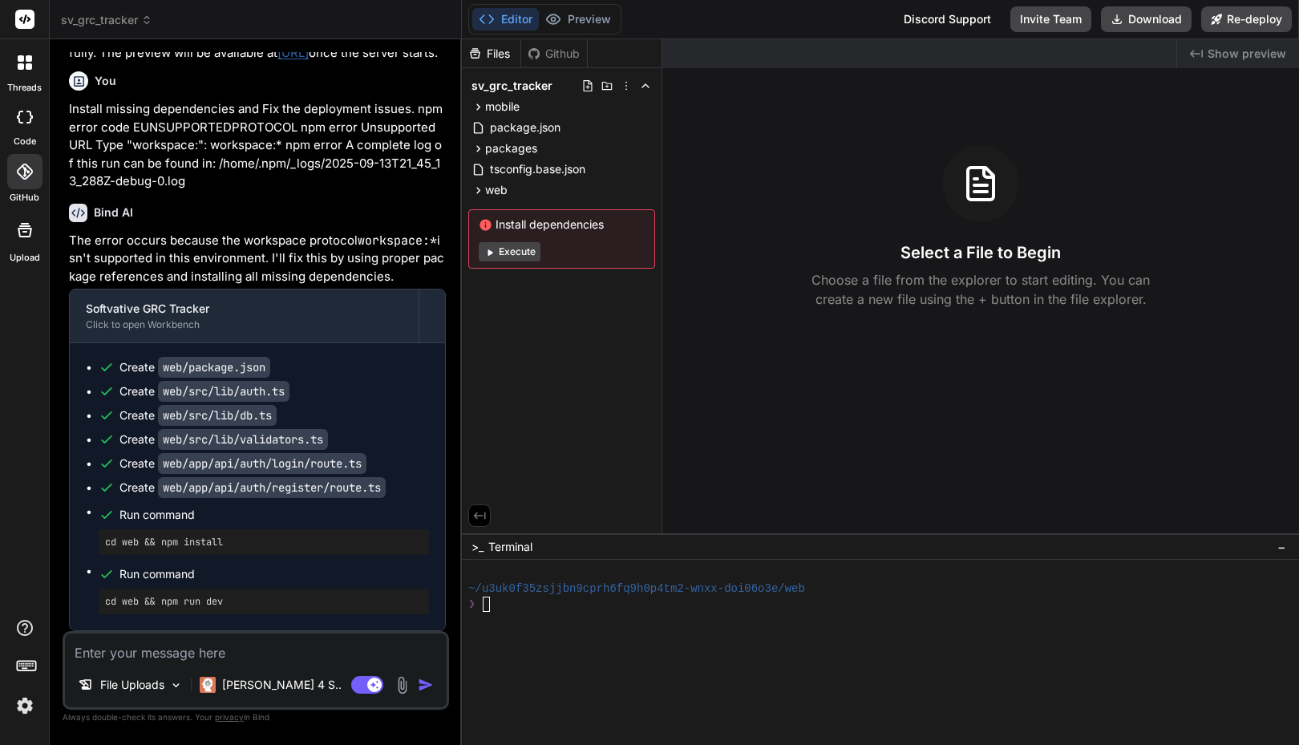
click at [821, 550] on div ">_ Terminal −" at bounding box center [880, 546] width 837 height 26
click at [559, 51] on div "Github" at bounding box center [554, 54] width 66 height 16
click at [498, 52] on div "Files" at bounding box center [491, 54] width 59 height 16
click at [502, 410] on div "Files Github sv_grc_tracker mobile App.tsx app.json babel.config.js package.jso…" at bounding box center [562, 286] width 201 height 494
click at [26, 174] on icon at bounding box center [25, 172] width 16 height 16
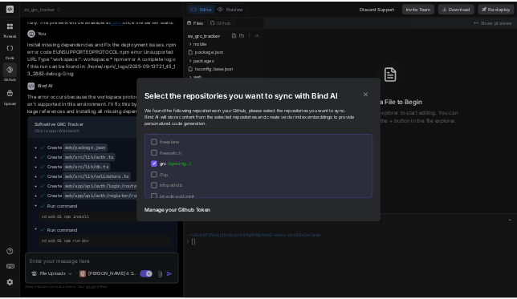
scroll to position [1744, 0]
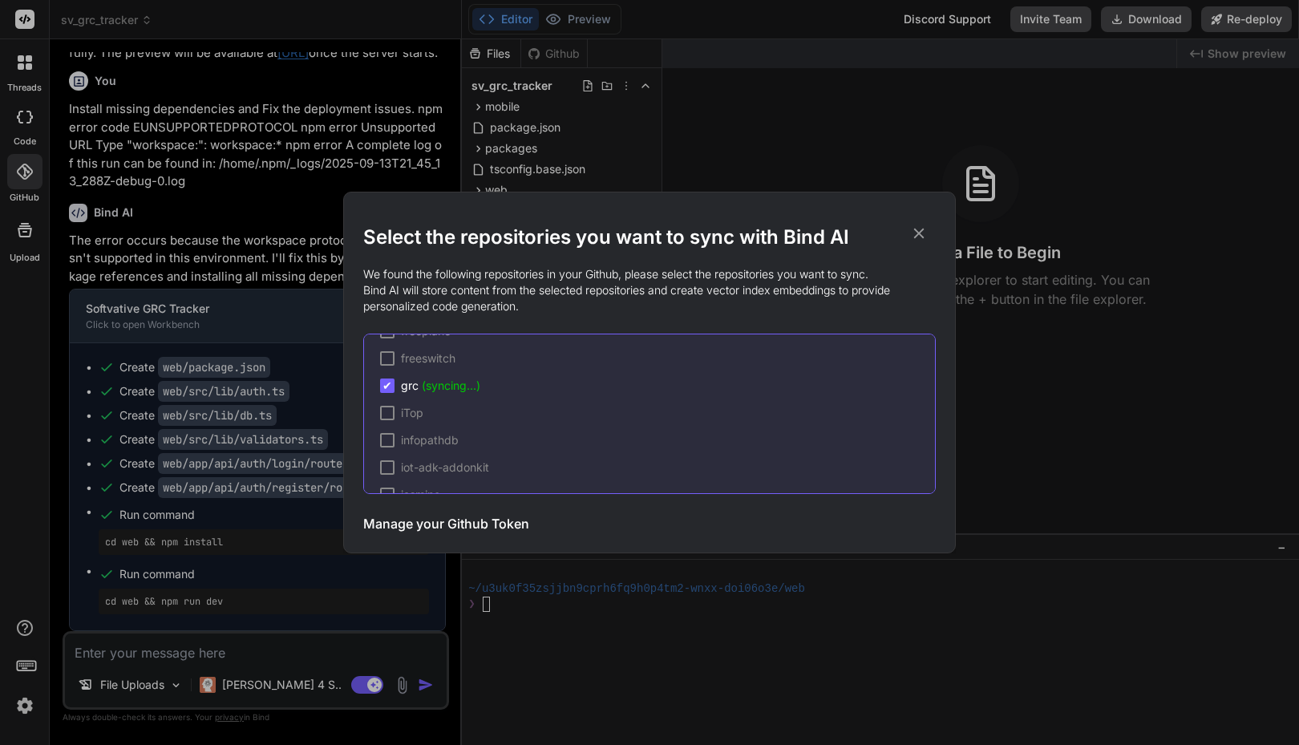
click at [923, 235] on icon at bounding box center [919, 234] width 18 height 18
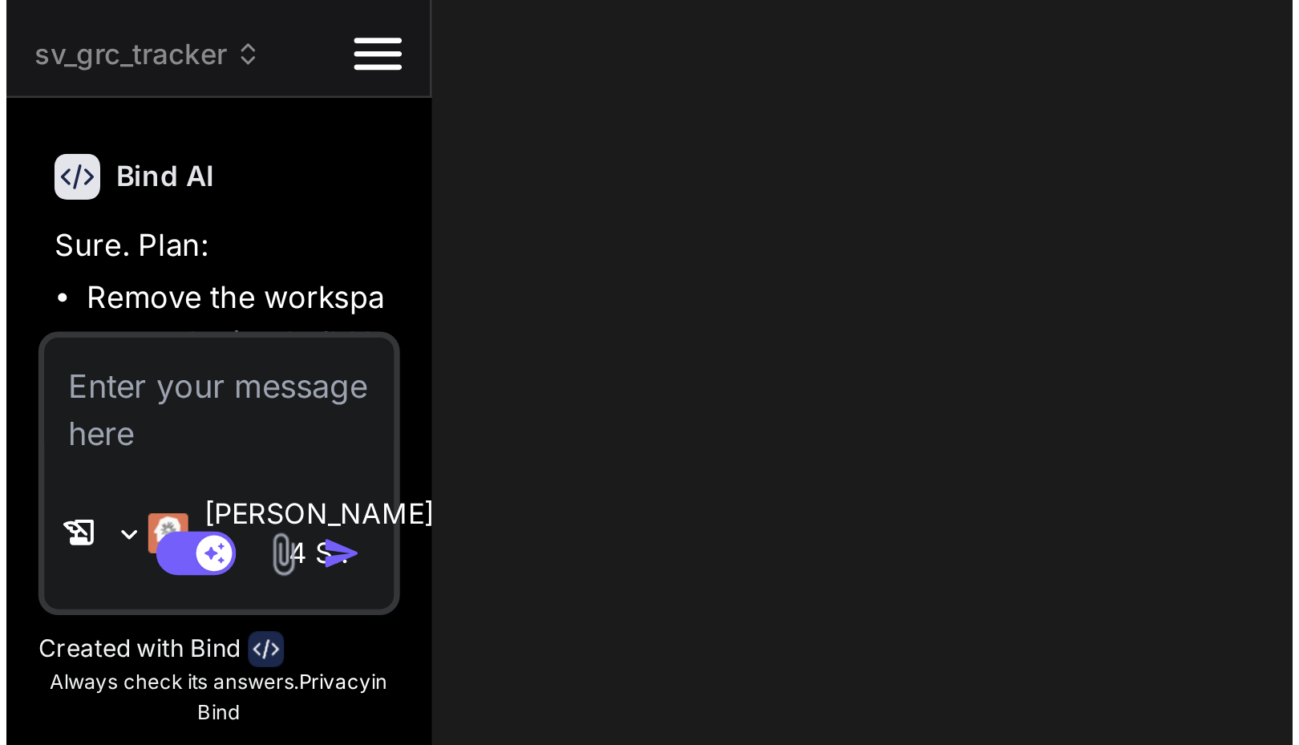
scroll to position [3853, 0]
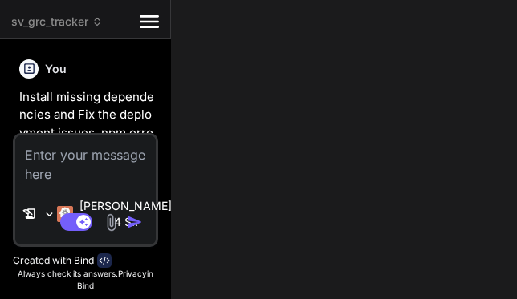
type textarea "x"
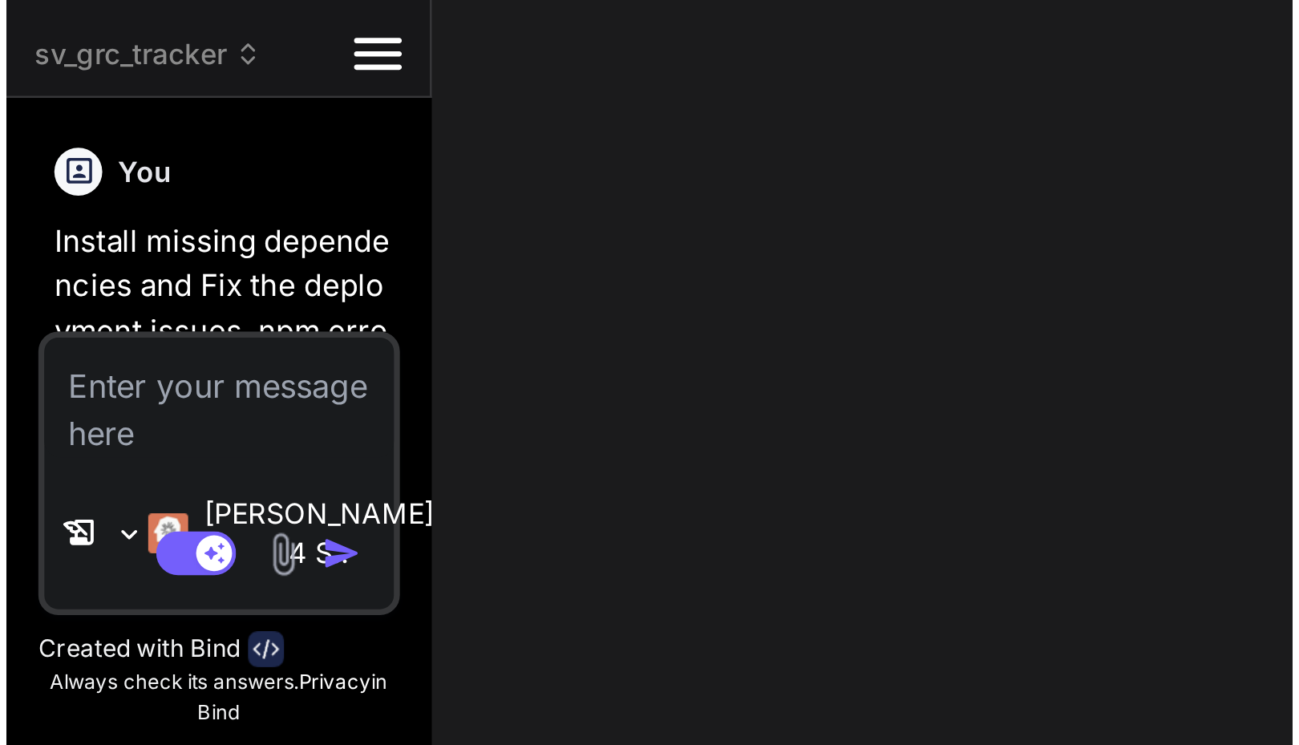
scroll to position [1996, 0]
